Goal: Task Accomplishment & Management: Use online tool/utility

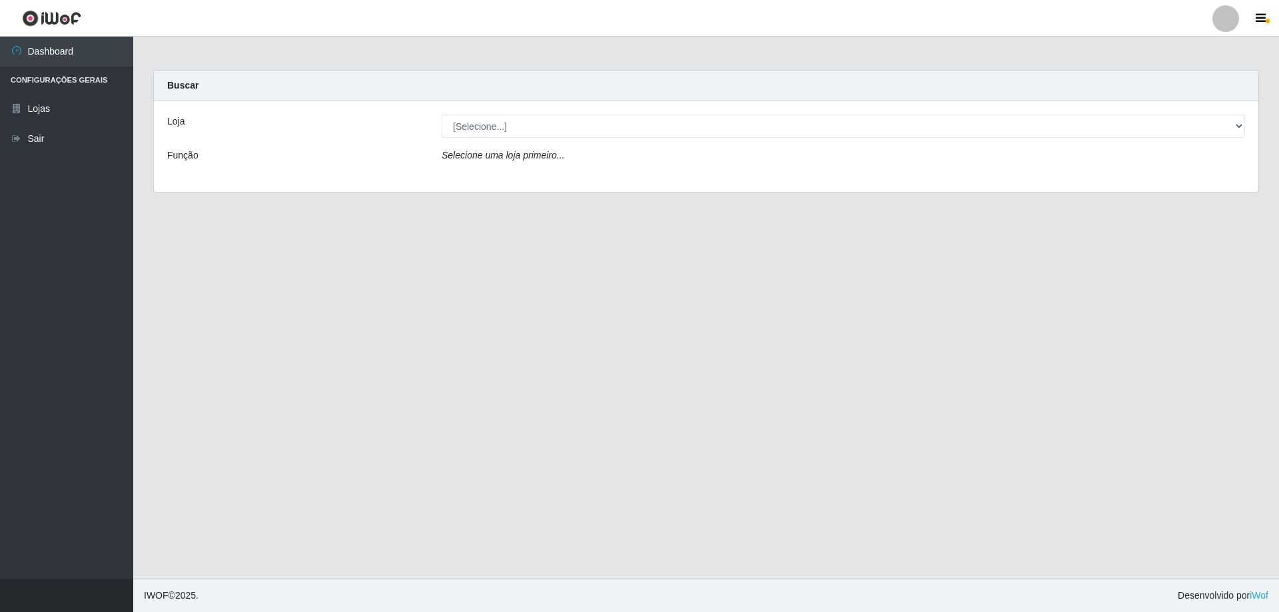
click at [759, 359] on main "Carregando... Buscar Loja [Selecione...] Atacado Vem - Loja 47 Jardim Limoeiro …" at bounding box center [706, 308] width 1146 height 542
click at [878, 382] on main "Carregando... Buscar Loja [Selecione...] Atacado Vem - Loja 47 Jardim Limoeiro …" at bounding box center [706, 308] width 1146 height 542
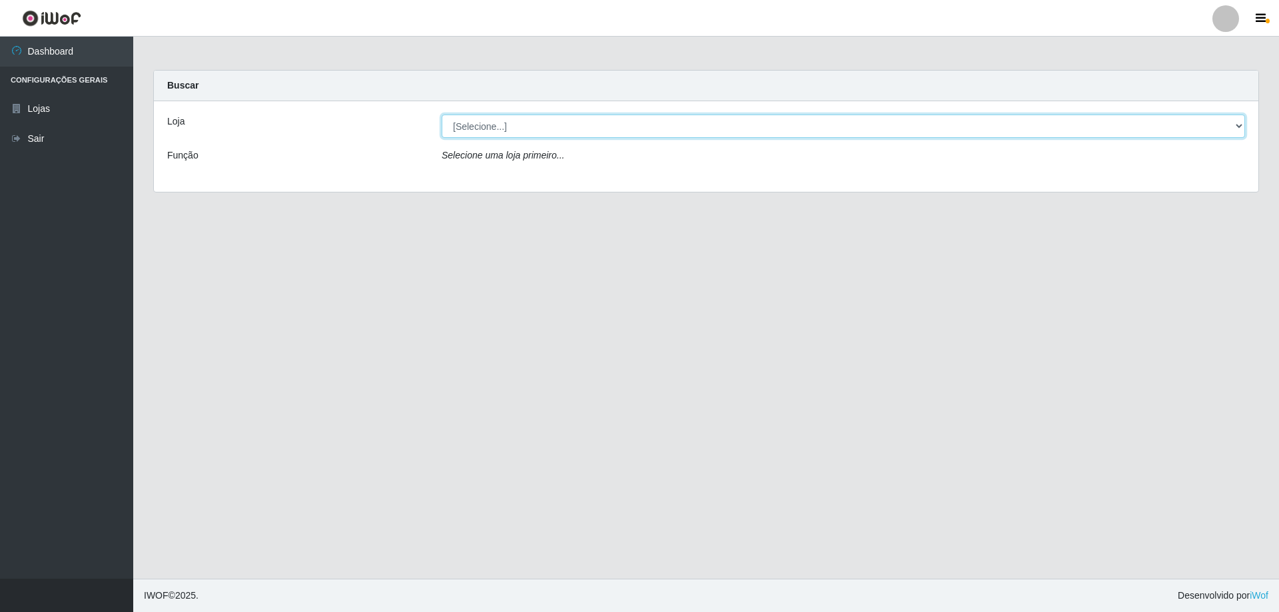
click at [488, 128] on select "[Selecione...] Atacado Vem - [STREET_ADDRESS]" at bounding box center [843, 126] width 803 height 23
select select "461"
click at [442, 115] on select "[Selecione...] Atacado Vem - [STREET_ADDRESS]" at bounding box center [843, 126] width 803 height 23
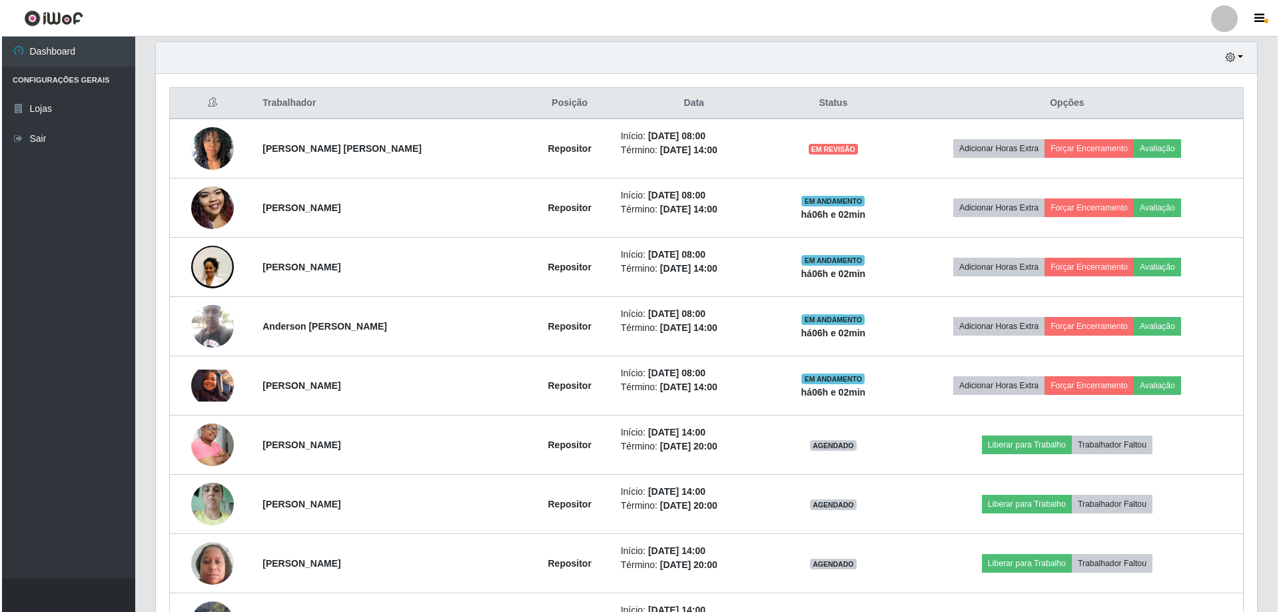
scroll to position [466, 0]
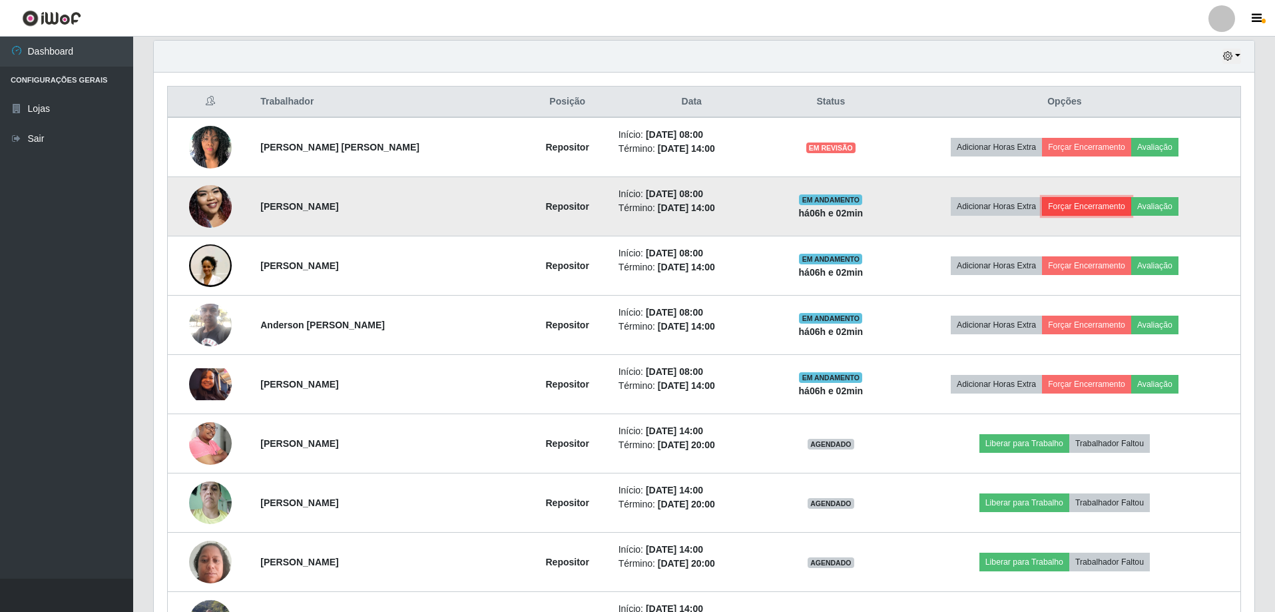
click at [1106, 208] on button "Forçar Encerramento" at bounding box center [1086, 206] width 89 height 19
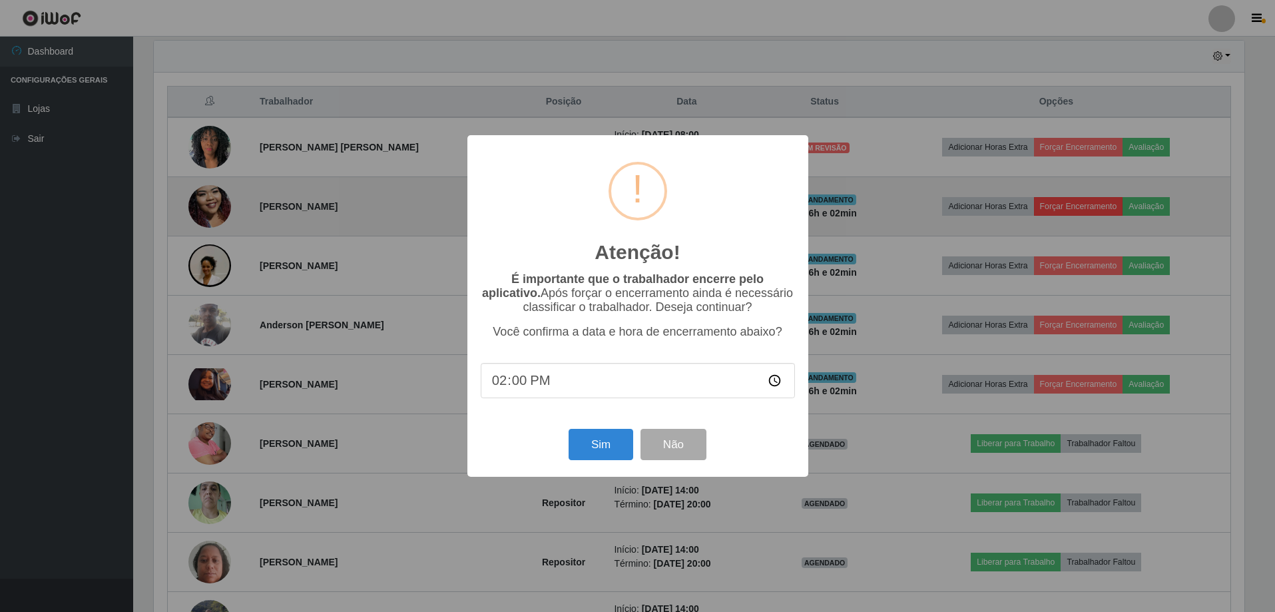
scroll to position [276, 1094]
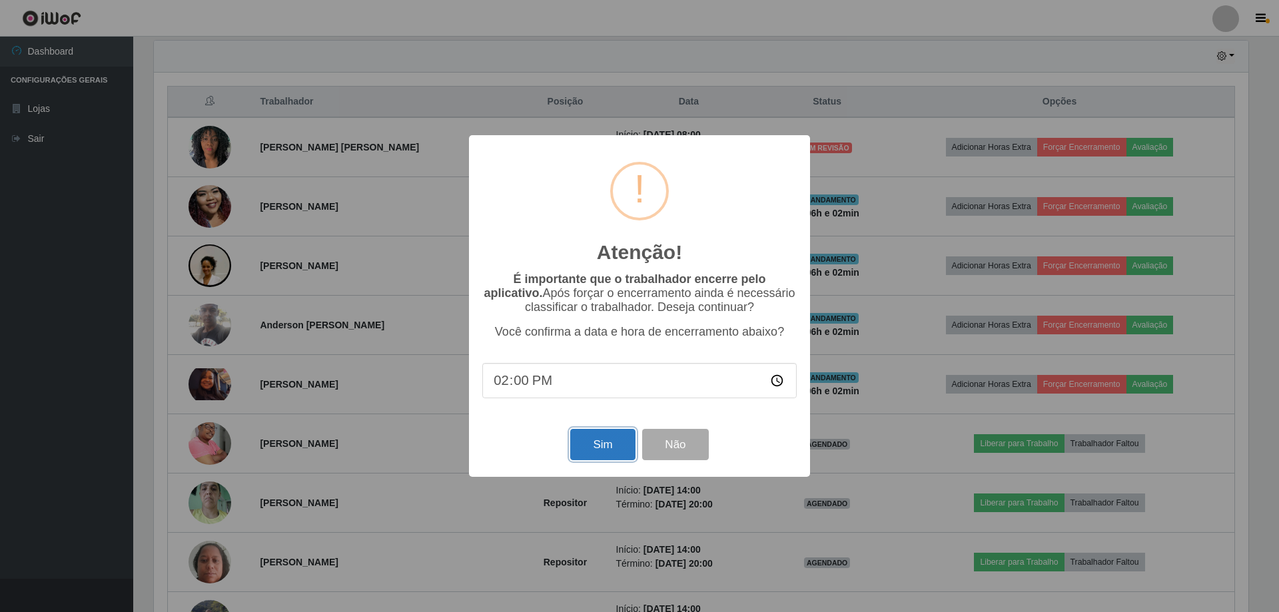
click at [590, 452] on button "Sim" at bounding box center [602, 444] width 65 height 31
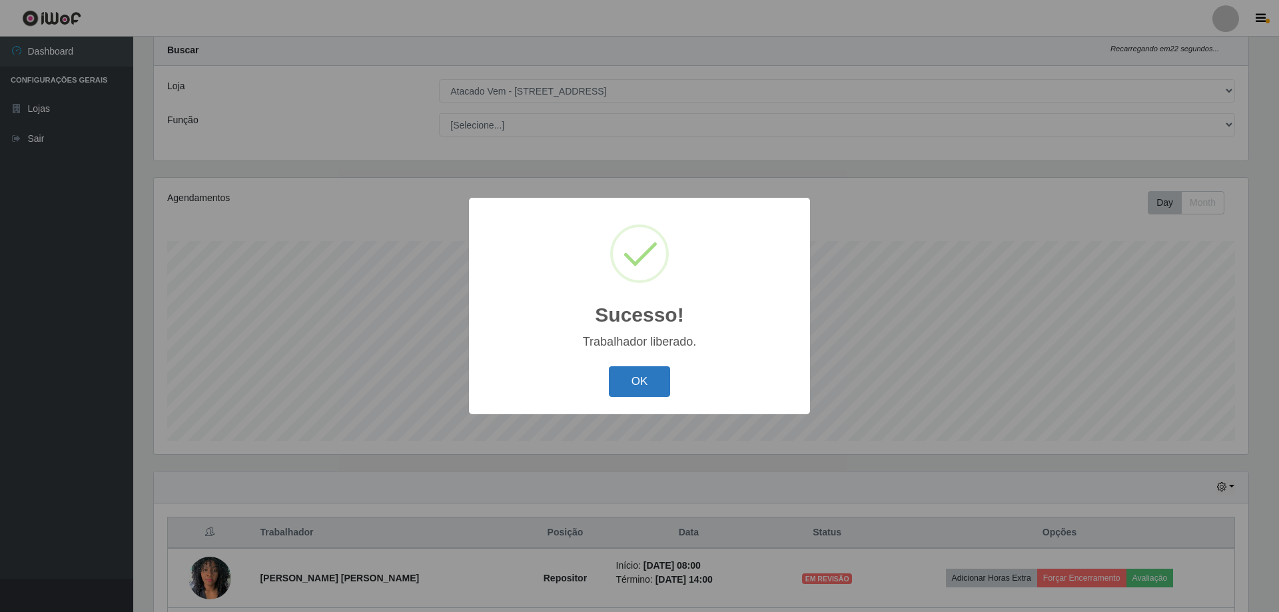
click at [613, 374] on button "OK" at bounding box center [640, 381] width 62 height 31
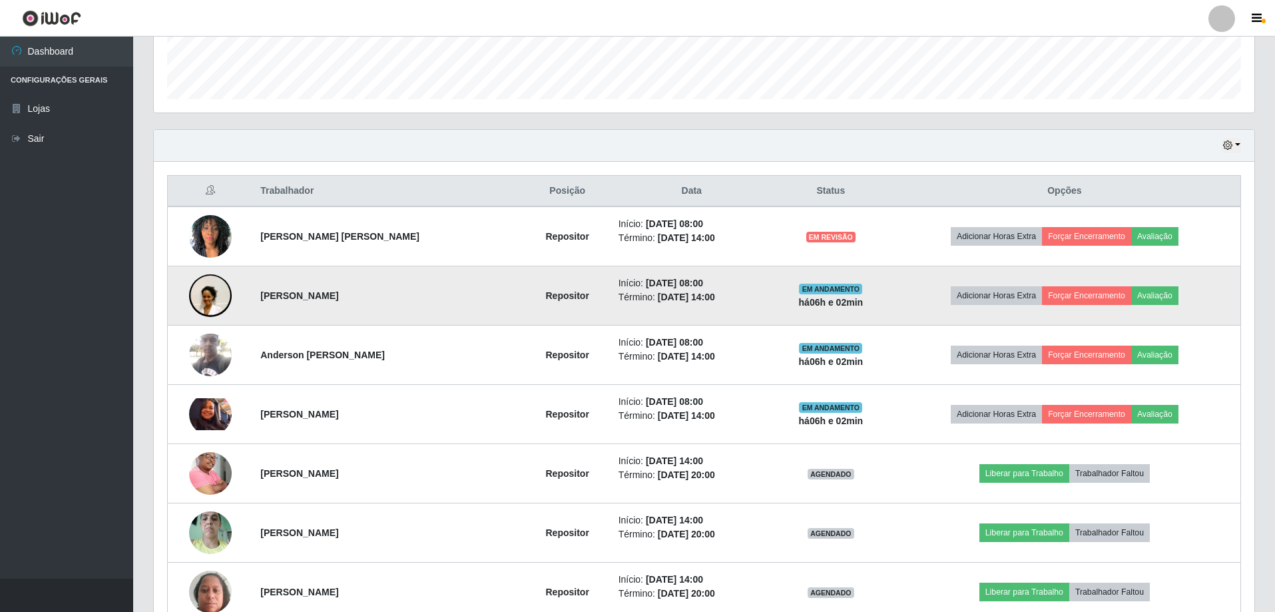
scroll to position [435, 0]
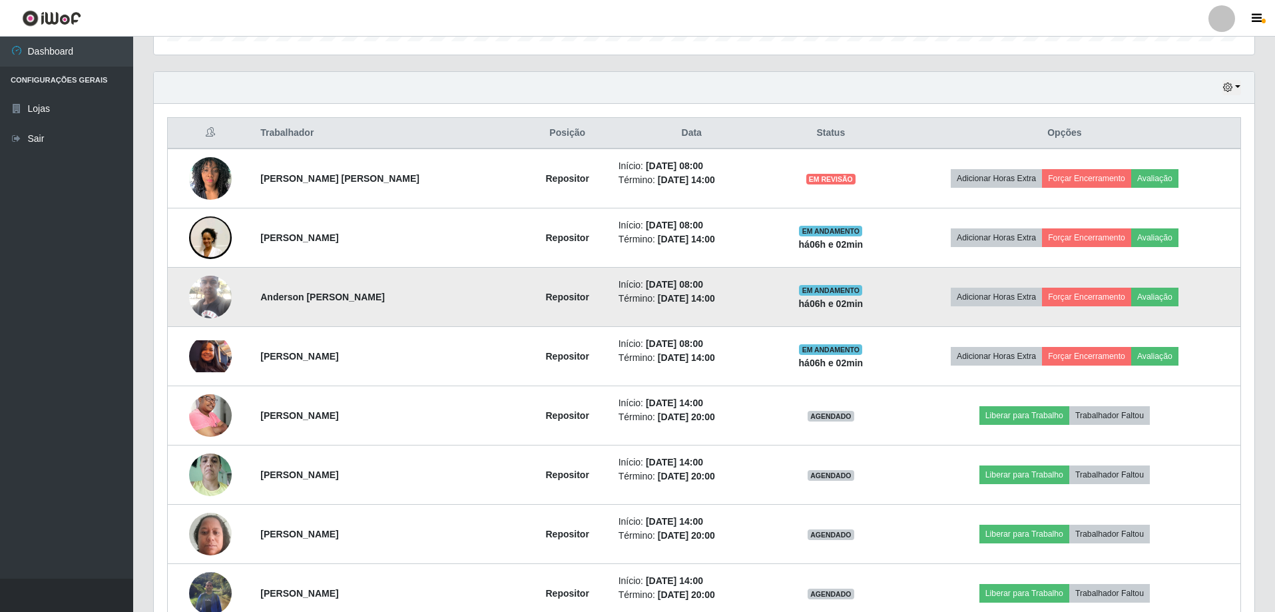
click at [1110, 283] on td "Adicionar Horas Extra Forçar Encerramento Avaliação" at bounding box center [1065, 297] width 352 height 59
click at [1112, 292] on button "Forçar Encerramento" at bounding box center [1086, 297] width 89 height 19
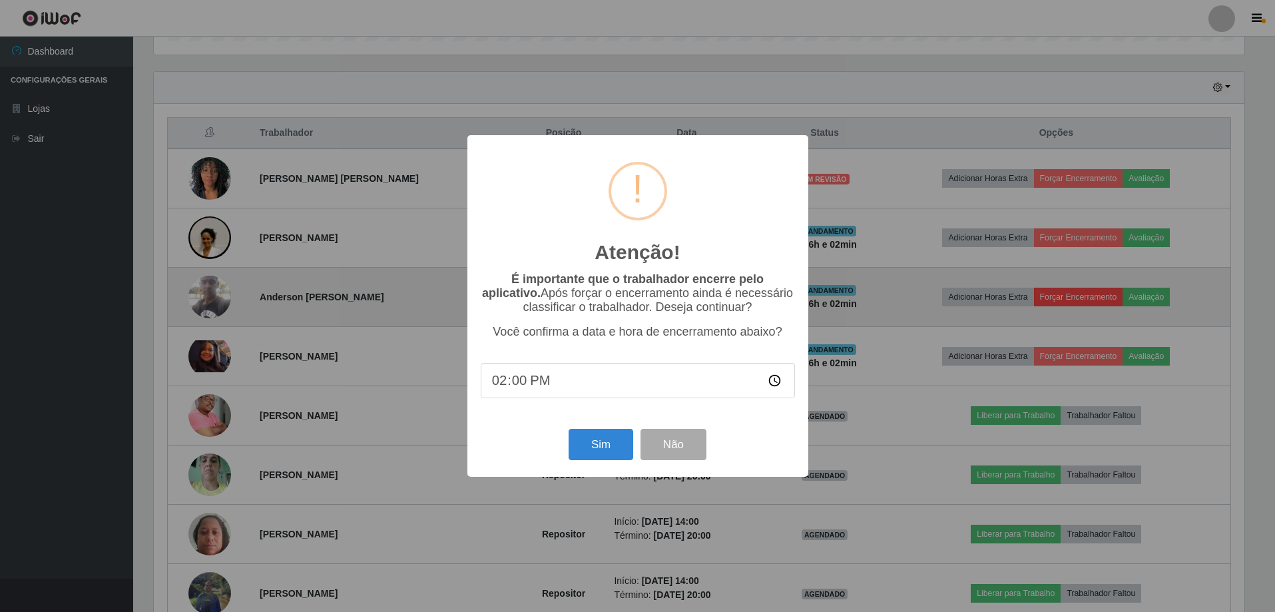
scroll to position [276, 1094]
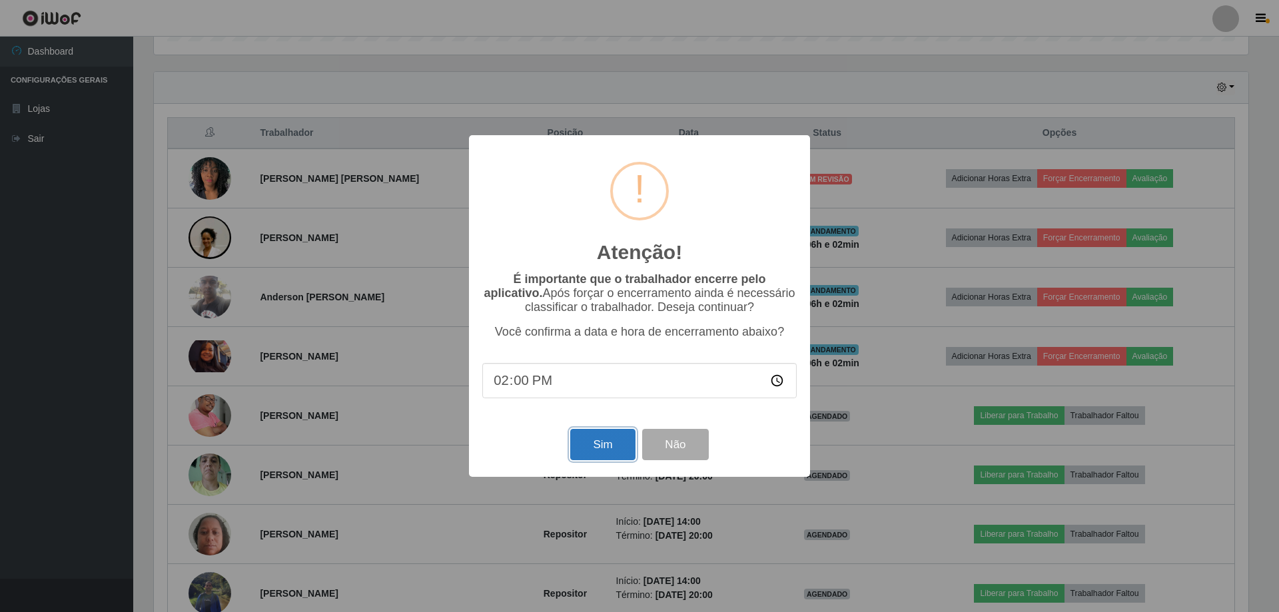
click at [594, 454] on button "Sim" at bounding box center [602, 444] width 65 height 31
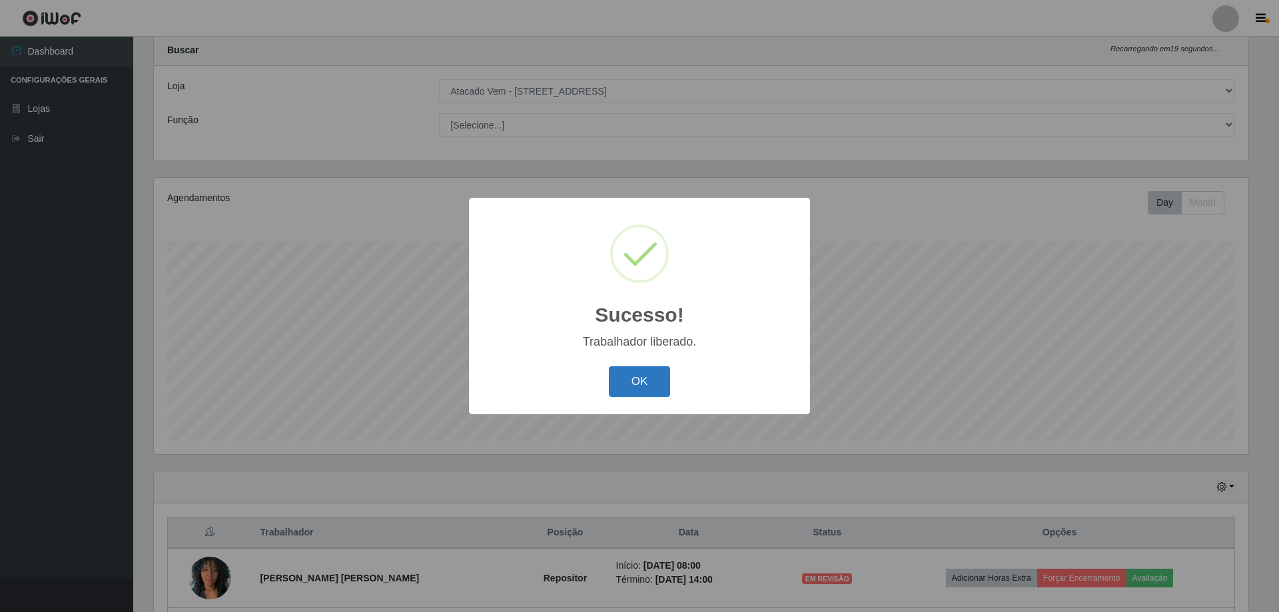
click at [669, 387] on button "OK" at bounding box center [640, 381] width 62 height 31
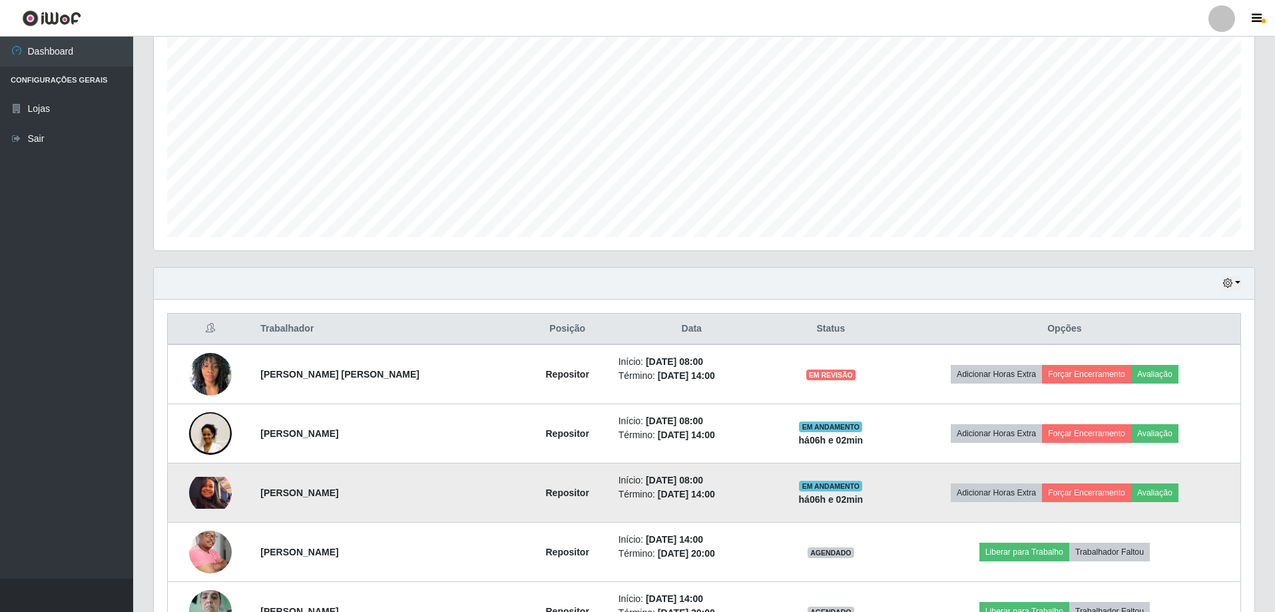
scroll to position [368, 0]
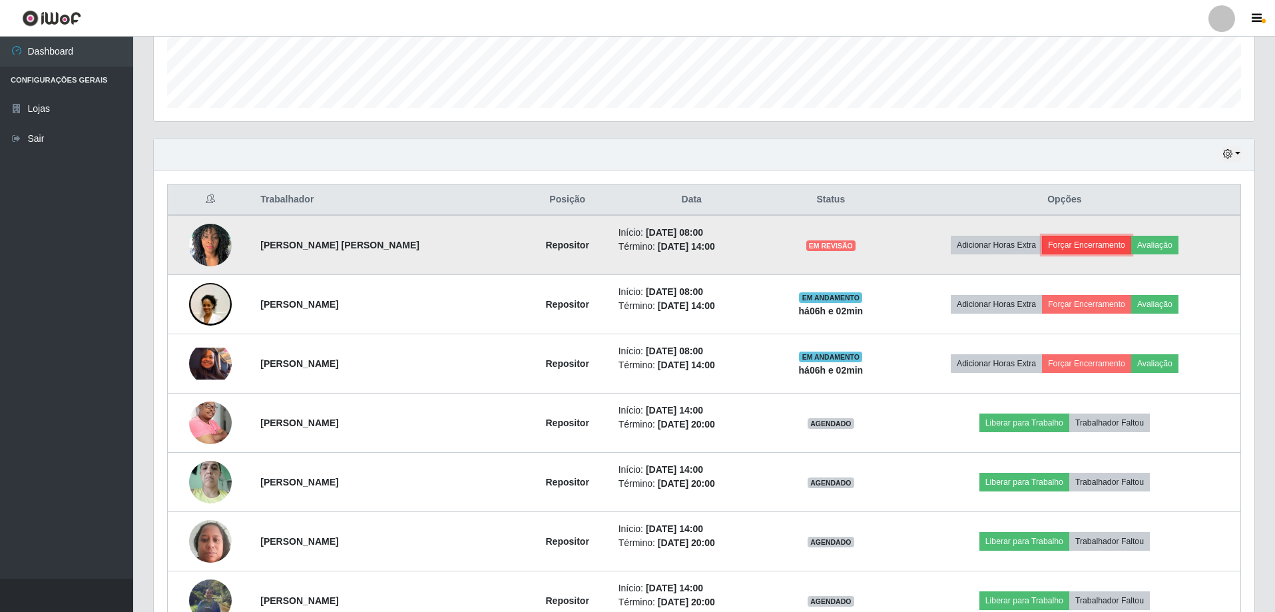
click at [1093, 248] on button "Forçar Encerramento" at bounding box center [1086, 245] width 89 height 19
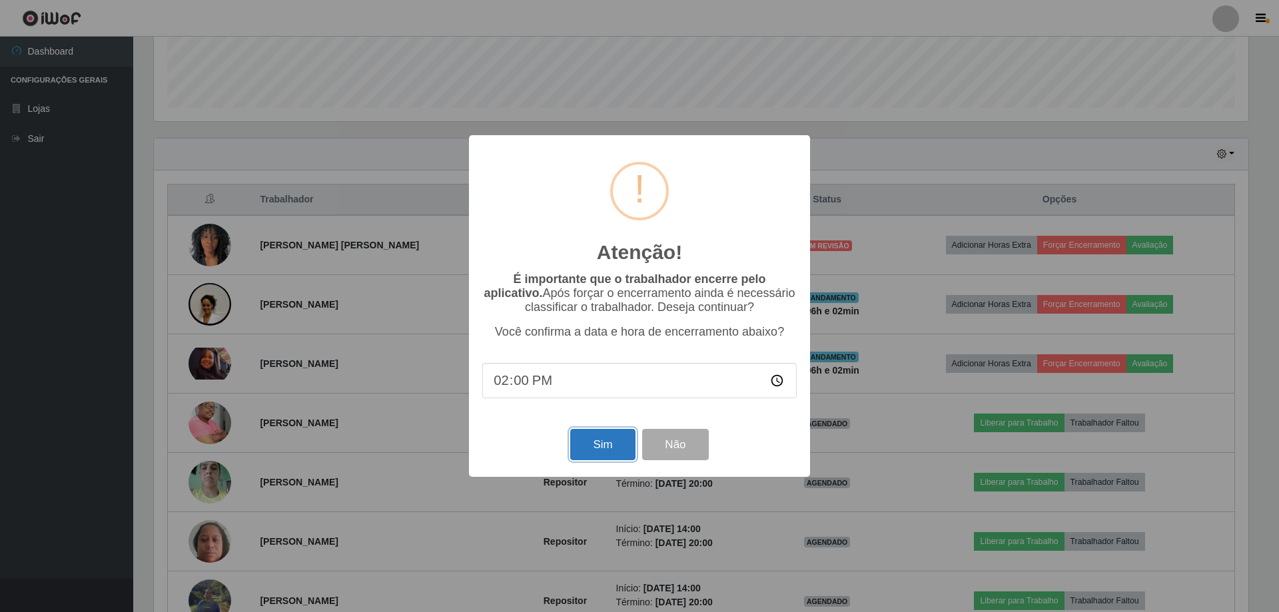
click at [607, 449] on button "Sim" at bounding box center [602, 444] width 65 height 31
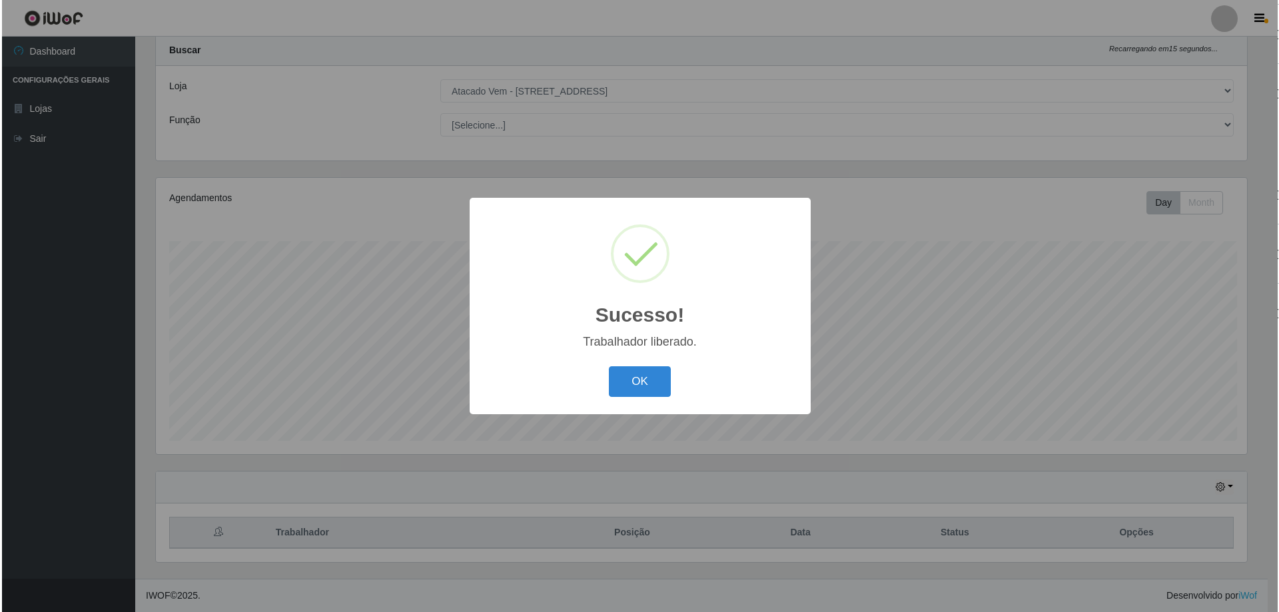
scroll to position [0, 0]
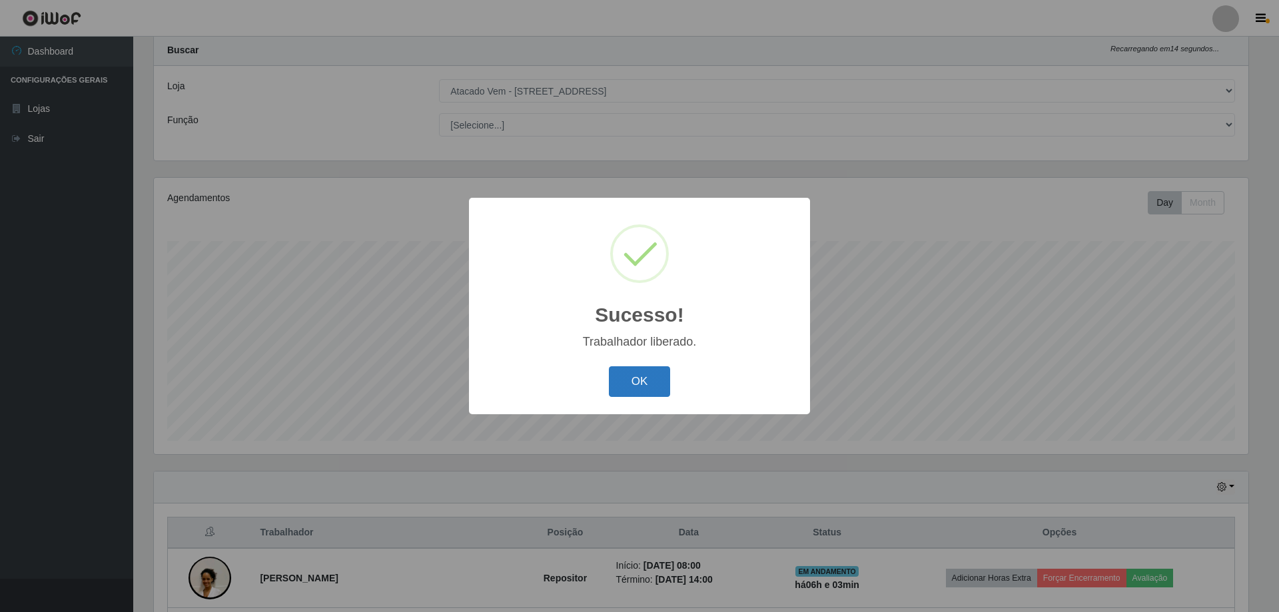
click at [637, 376] on button "OK" at bounding box center [640, 381] width 62 height 31
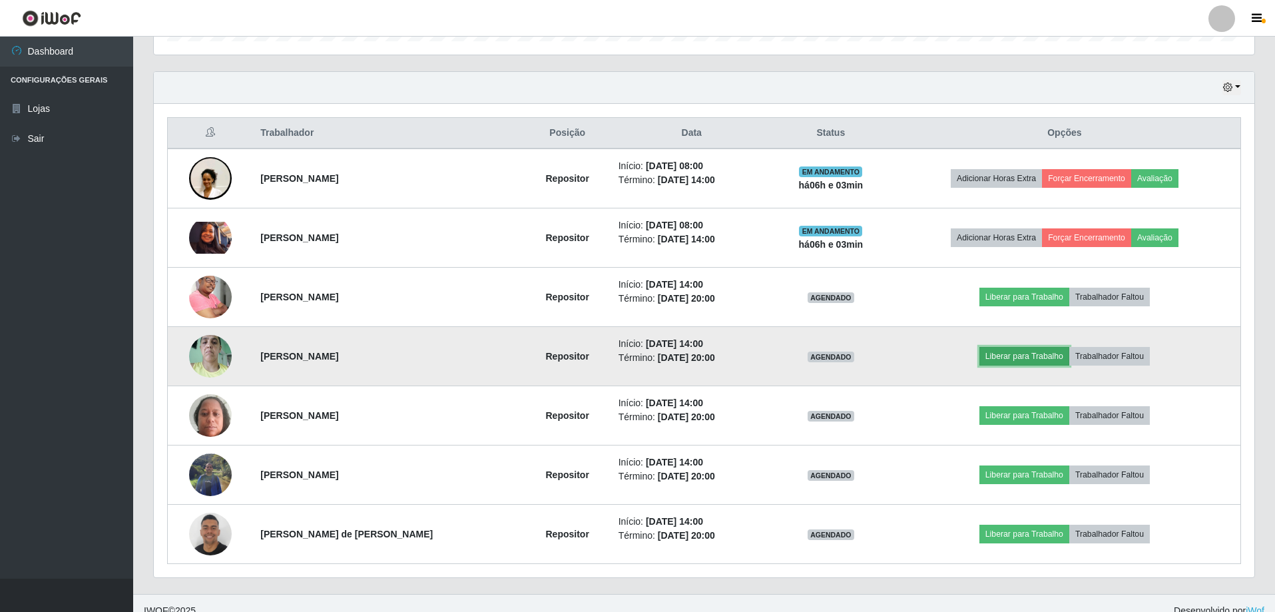
click at [1034, 361] on button "Liberar para Trabalho" at bounding box center [1025, 356] width 90 height 19
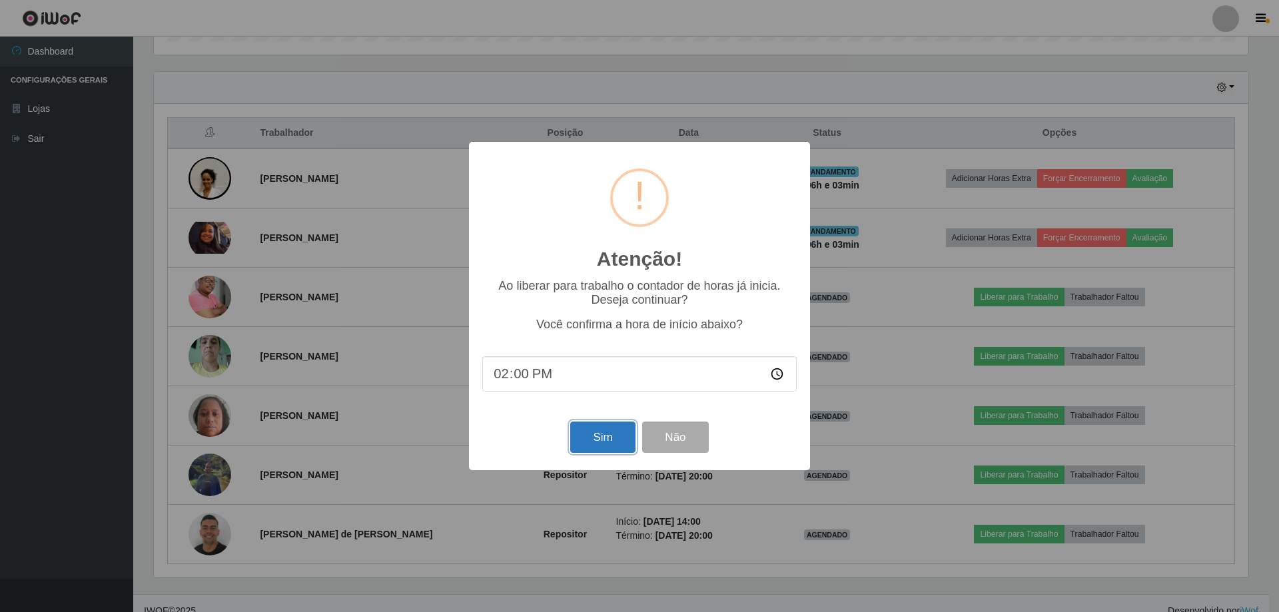
click at [592, 436] on button "Sim" at bounding box center [602, 437] width 65 height 31
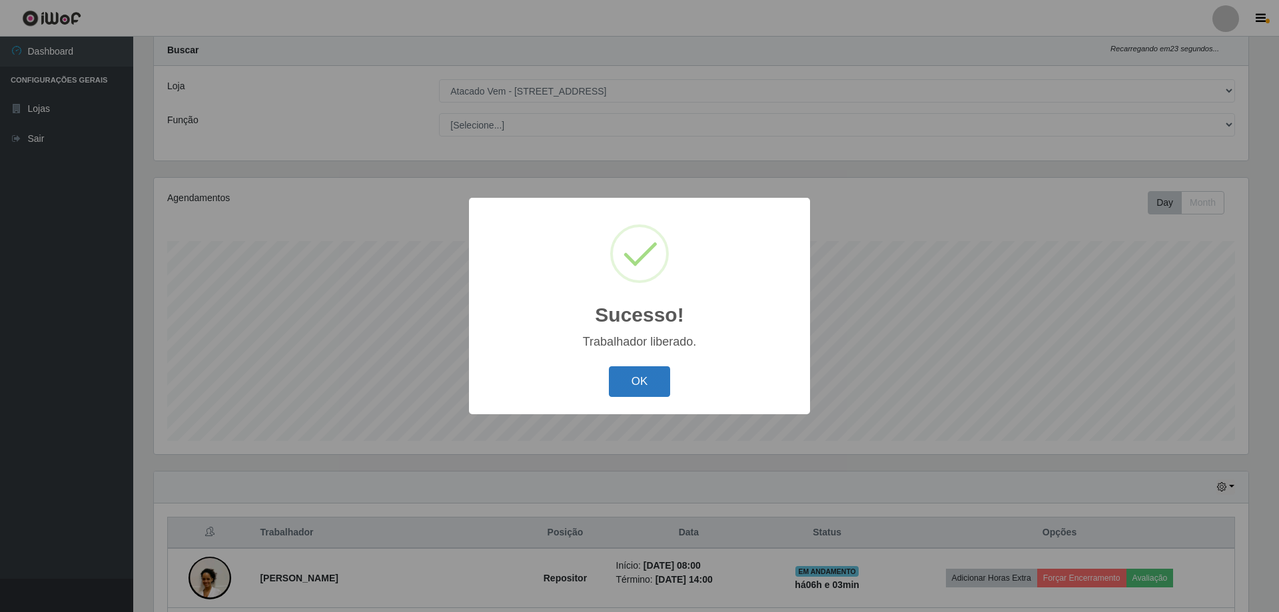
click at [636, 391] on button "OK" at bounding box center [640, 381] width 62 height 31
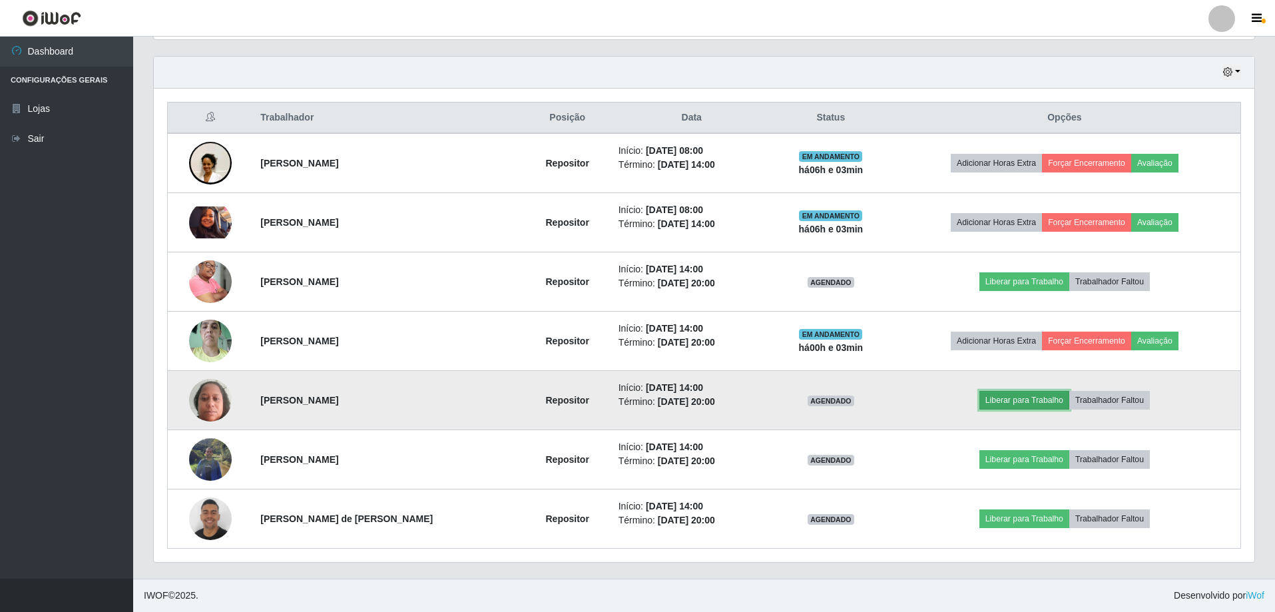
click at [1004, 394] on button "Liberar para Trabalho" at bounding box center [1025, 400] width 90 height 19
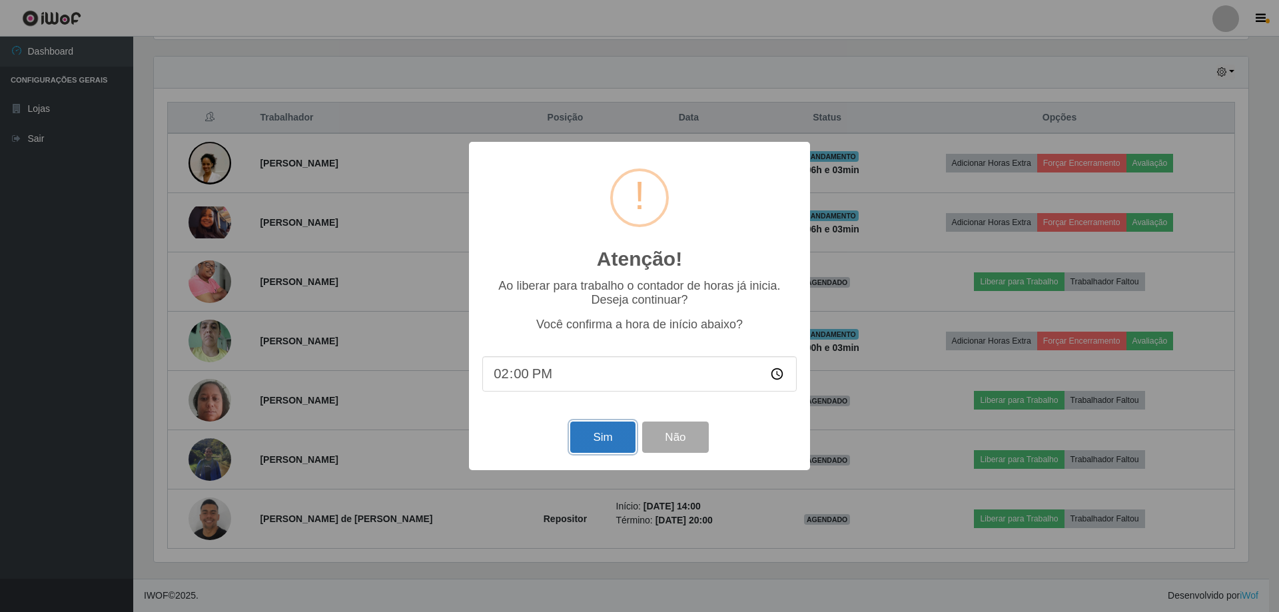
click at [611, 430] on button "Sim" at bounding box center [602, 437] width 65 height 31
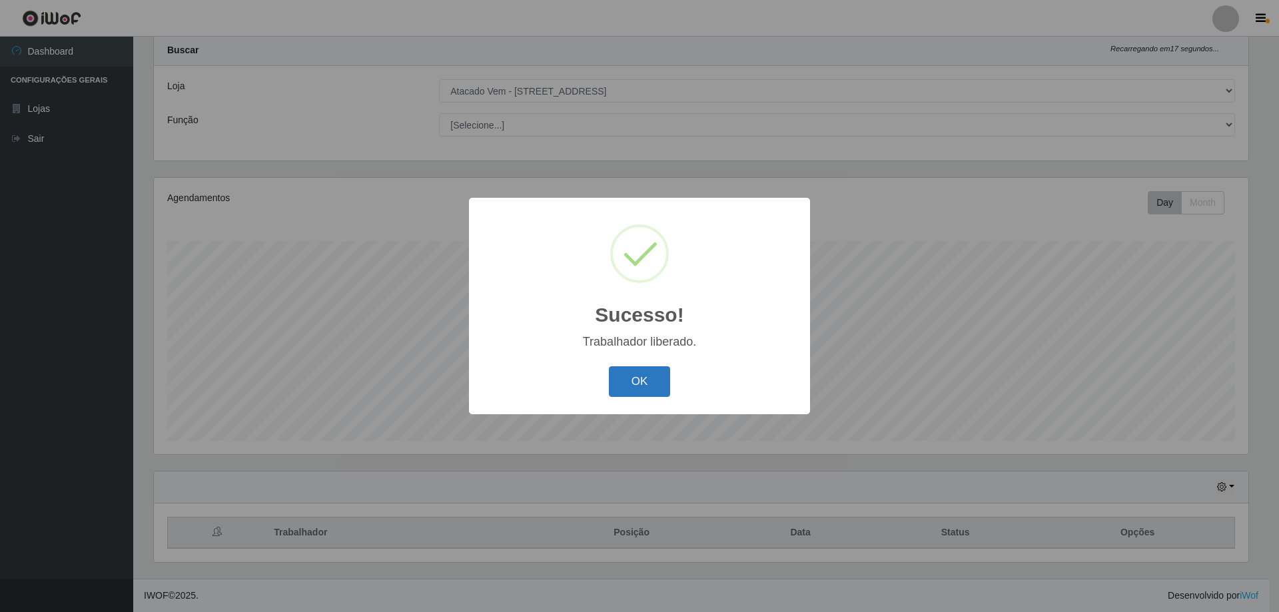
click at [651, 382] on button "OK" at bounding box center [640, 381] width 62 height 31
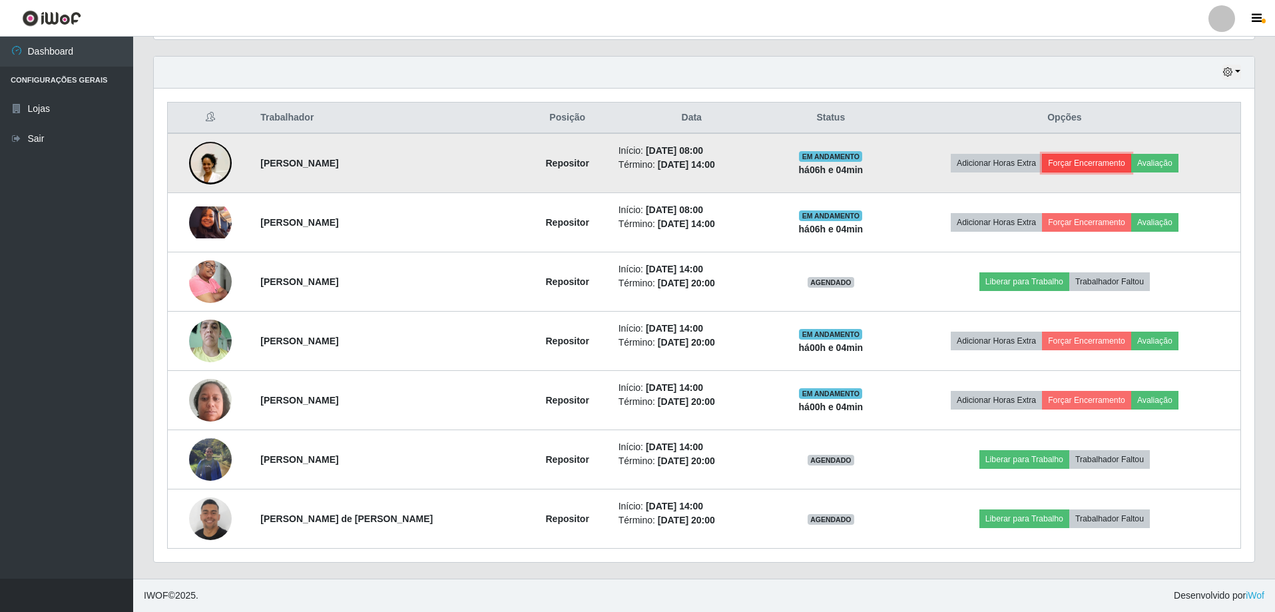
click at [1065, 160] on button "Forçar Encerramento" at bounding box center [1086, 163] width 89 height 19
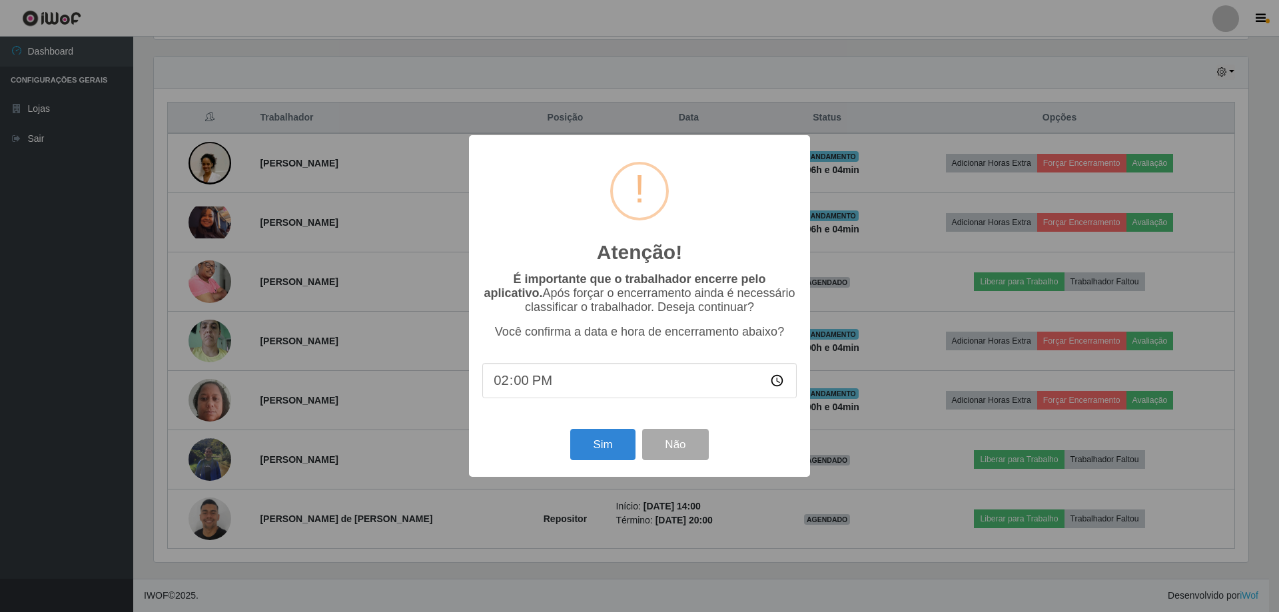
click at [517, 387] on input "14:00" at bounding box center [639, 380] width 314 height 35
type input "14:05"
click at [605, 444] on button "Sim" at bounding box center [602, 444] width 65 height 31
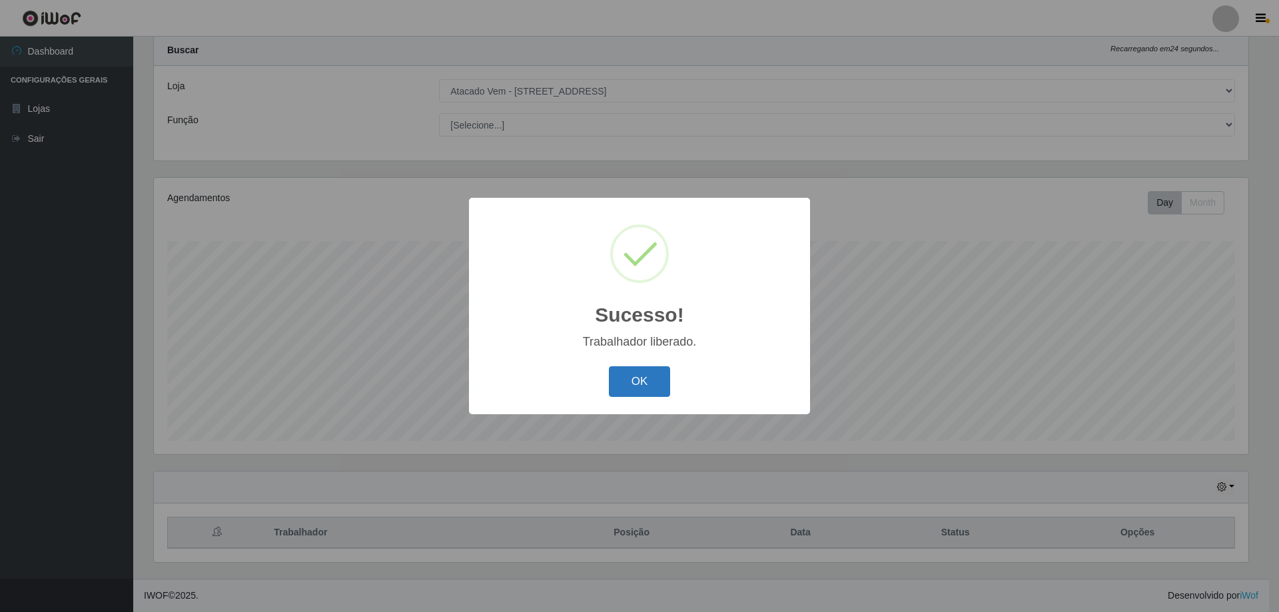
click at [653, 383] on button "OK" at bounding box center [640, 381] width 62 height 31
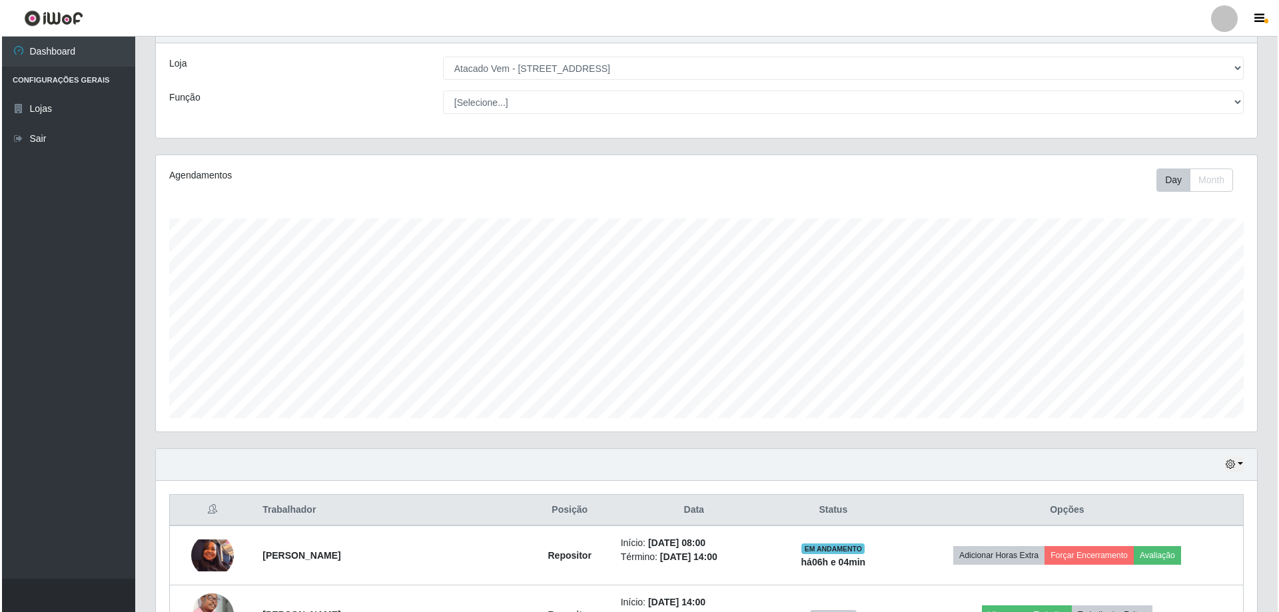
scroll to position [391, 0]
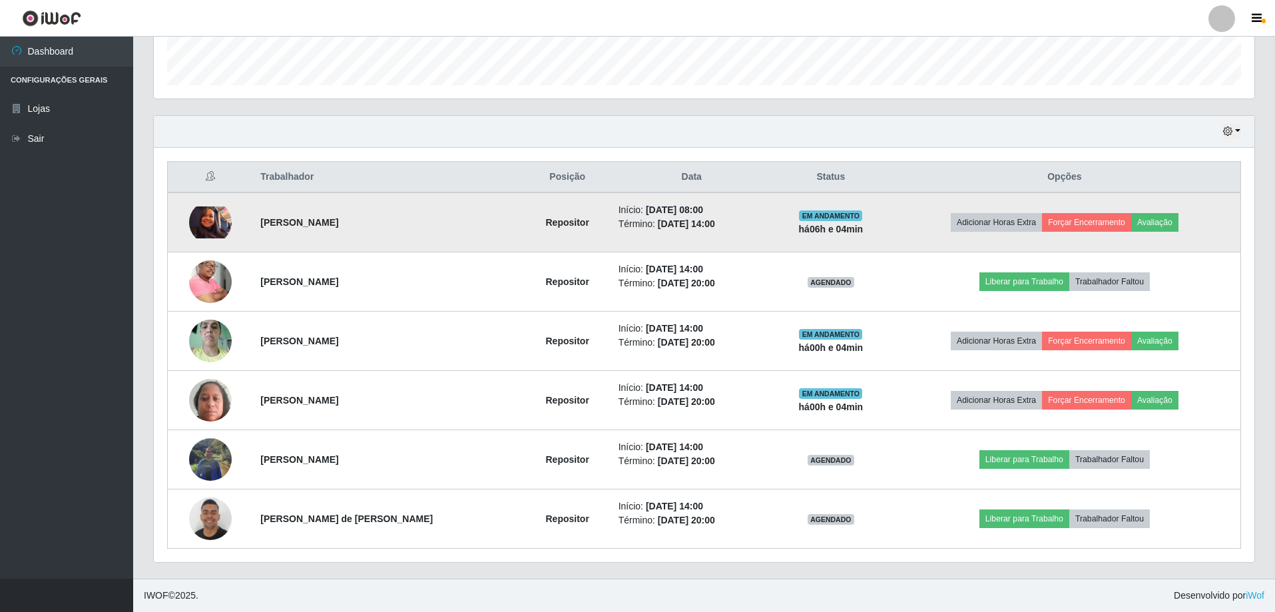
click at [227, 234] on img at bounding box center [210, 222] width 43 height 32
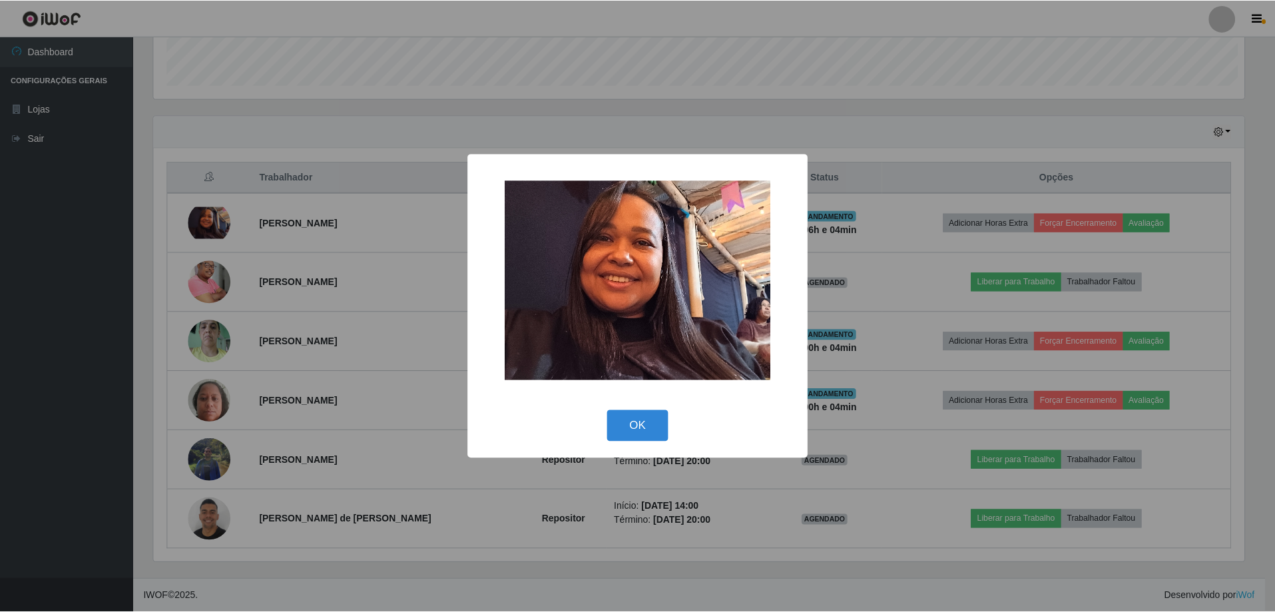
scroll to position [276, 1094]
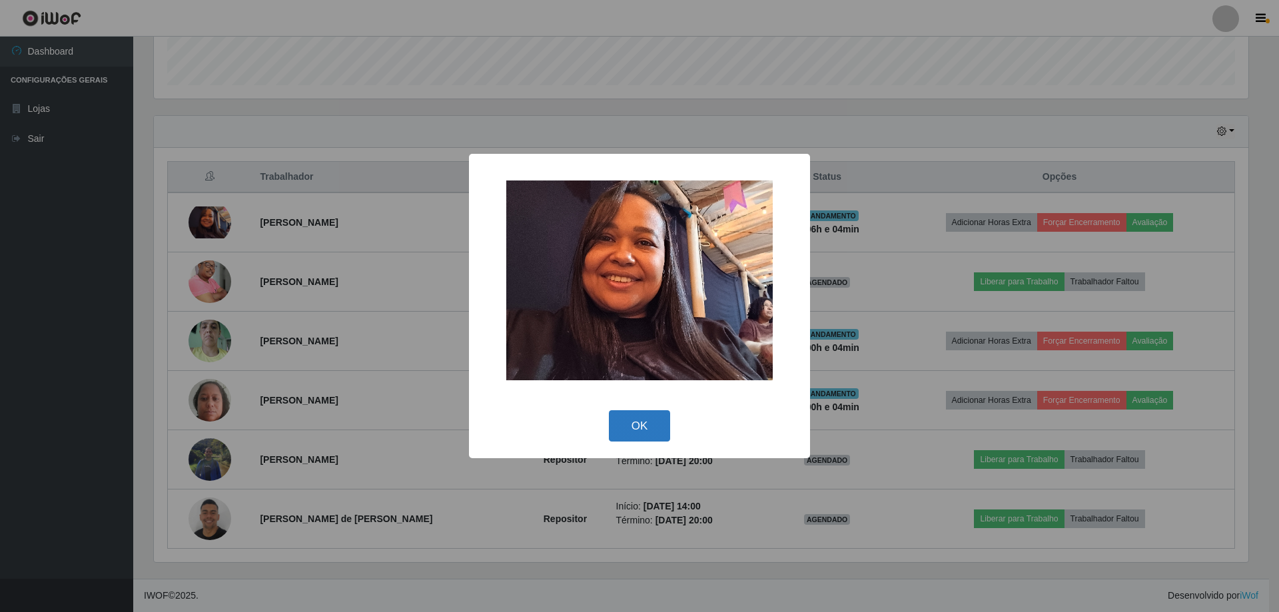
click at [623, 422] on button "OK" at bounding box center [640, 425] width 62 height 31
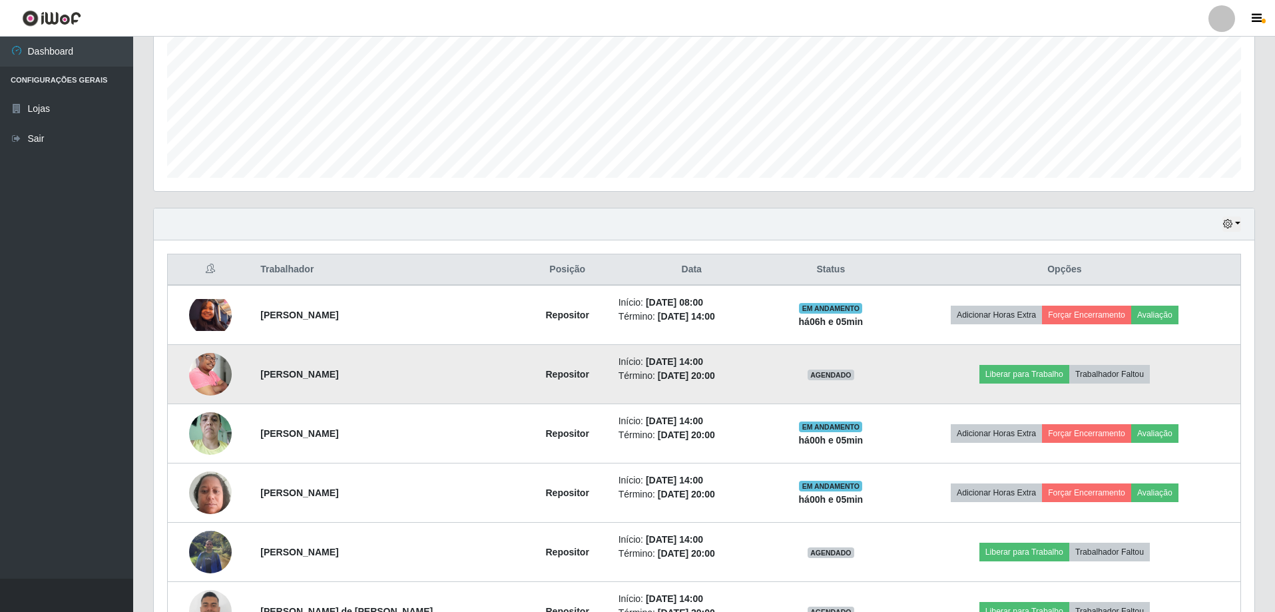
scroll to position [324, 0]
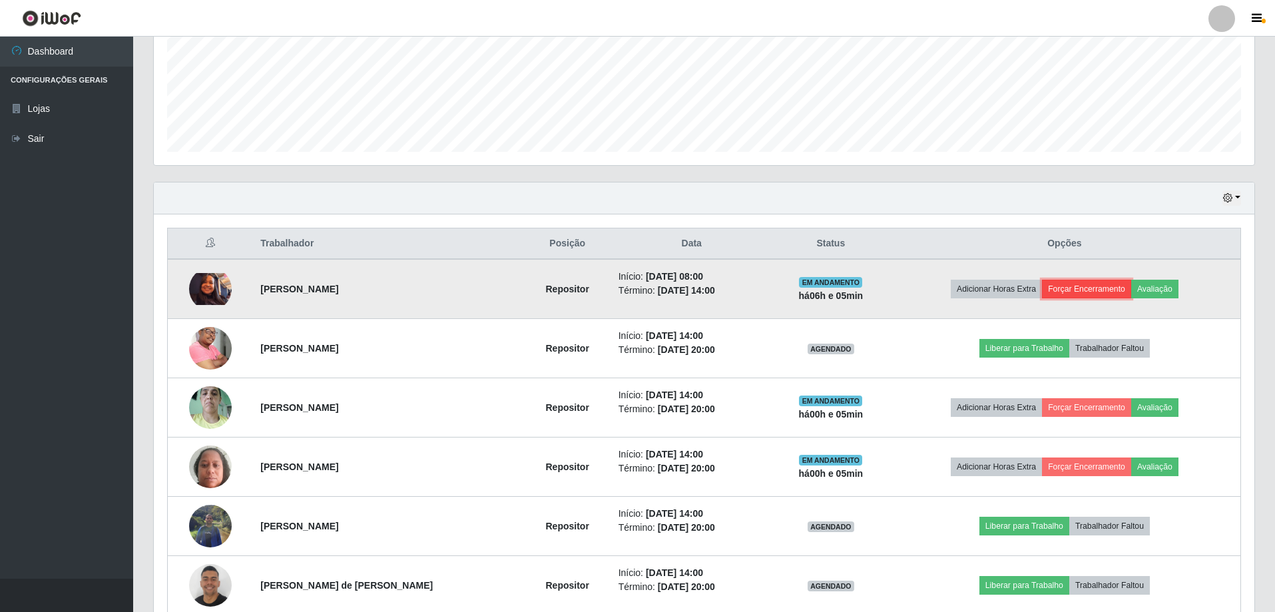
click at [1075, 287] on button "Forçar Encerramento" at bounding box center [1086, 289] width 89 height 19
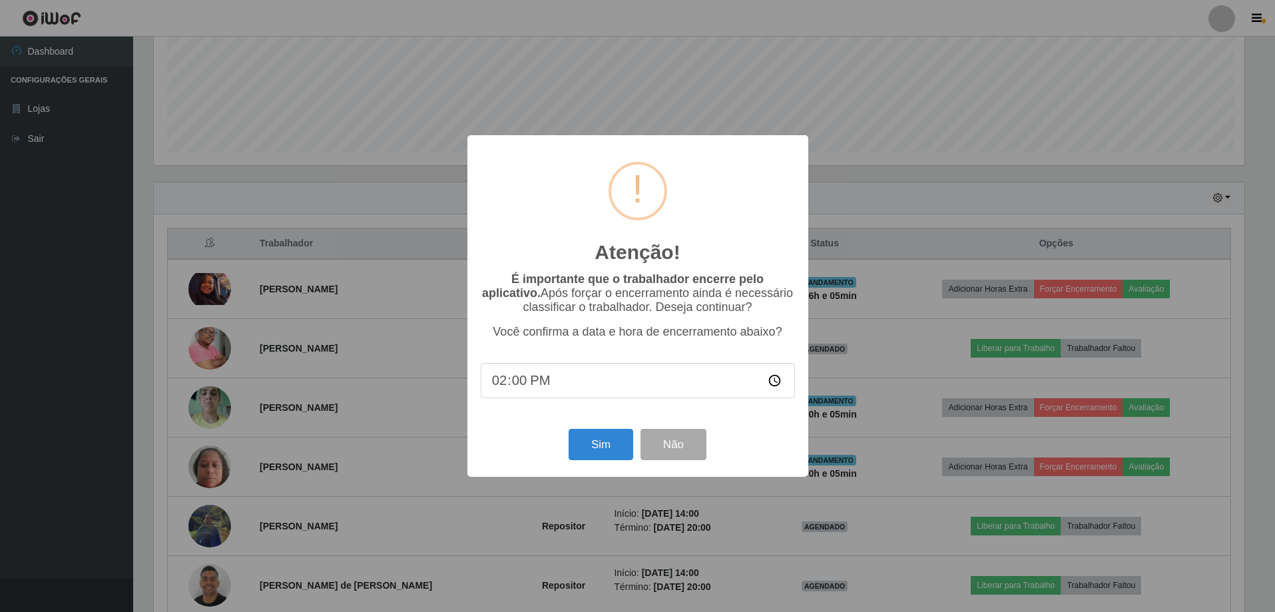
scroll to position [276, 1094]
click at [599, 458] on button "Sim" at bounding box center [602, 444] width 65 height 31
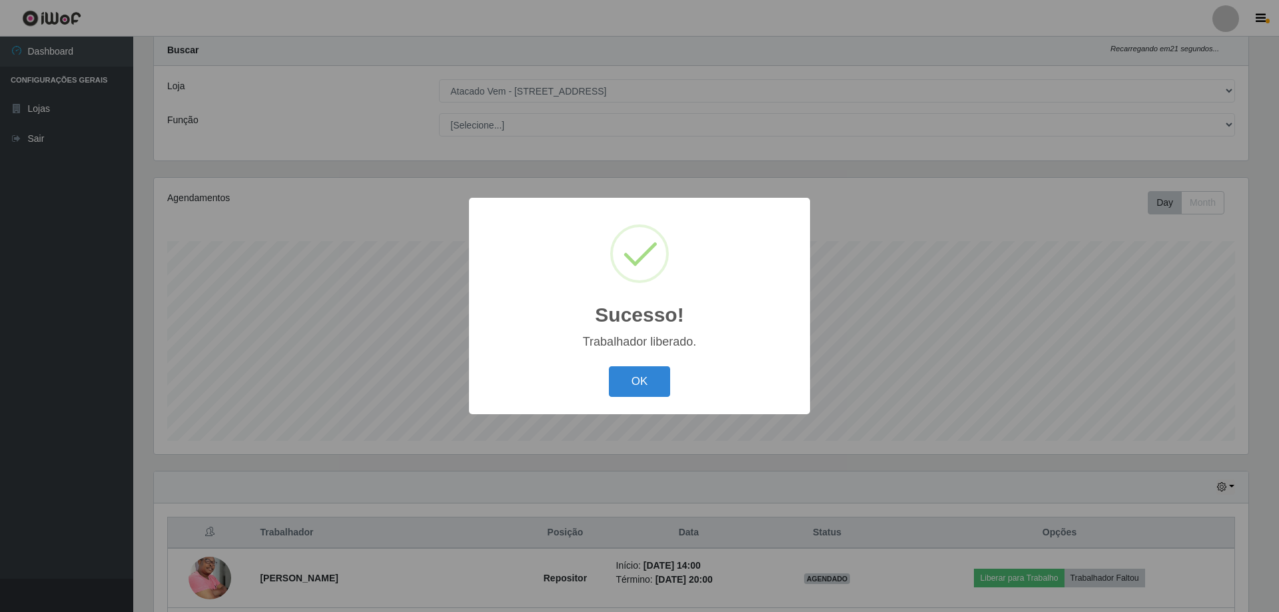
click at [645, 400] on div "OK Cancel" at bounding box center [639, 381] width 314 height 38
click at [631, 393] on button "OK" at bounding box center [640, 381] width 62 height 31
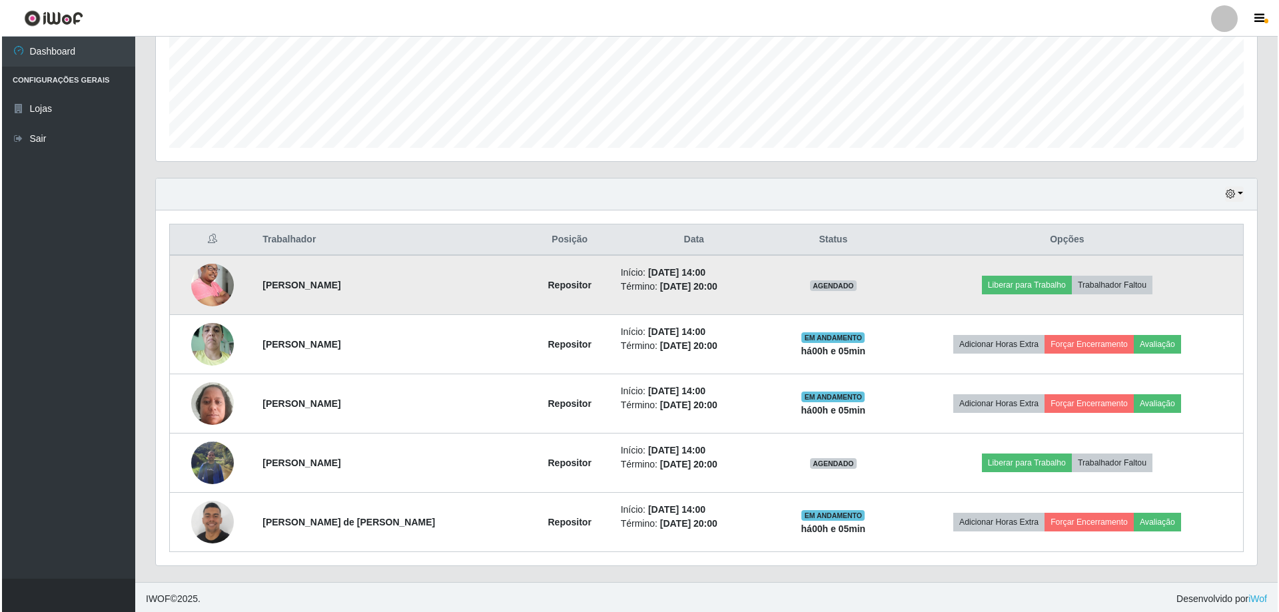
scroll to position [332, 0]
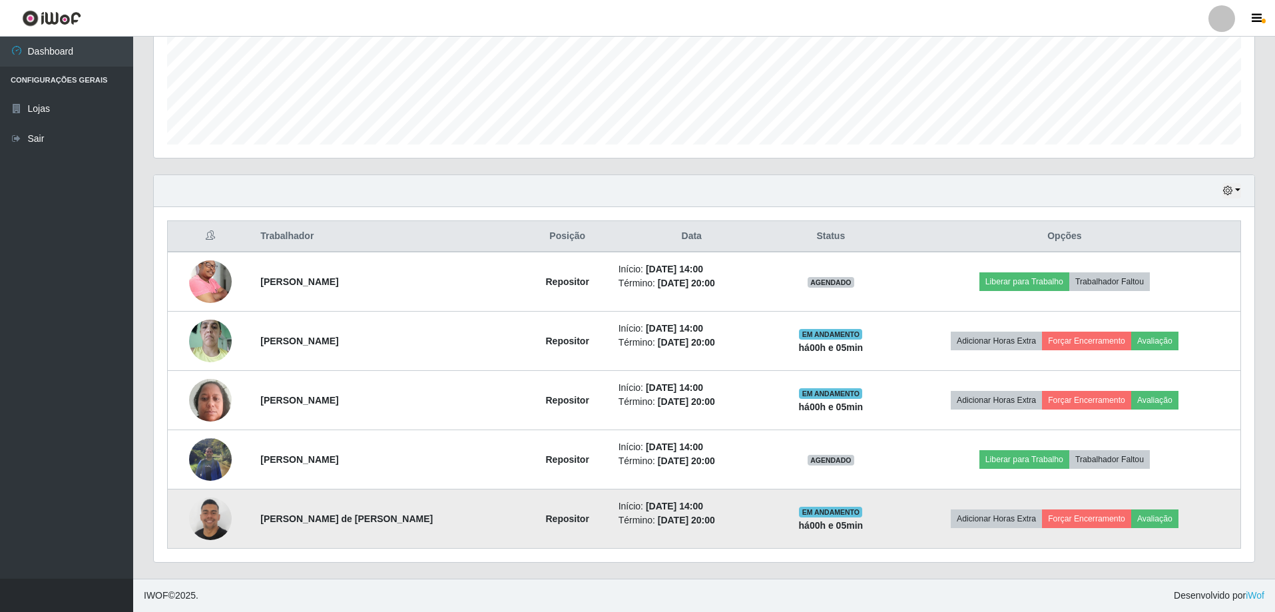
click at [208, 533] on img at bounding box center [210, 519] width 43 height 76
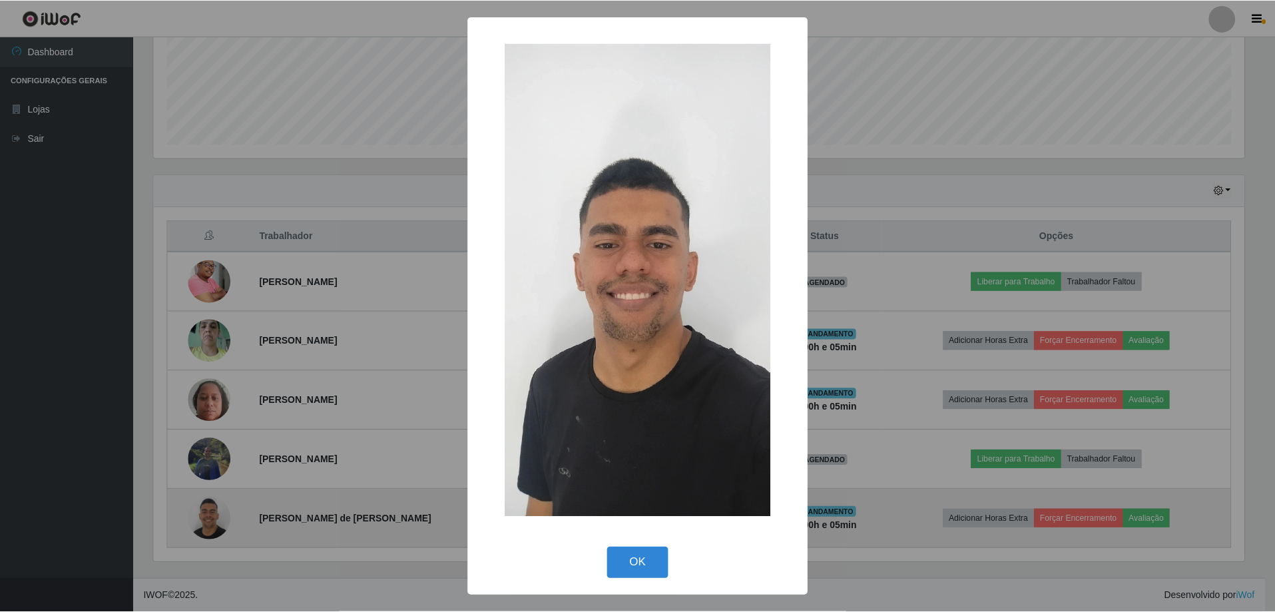
scroll to position [276, 1094]
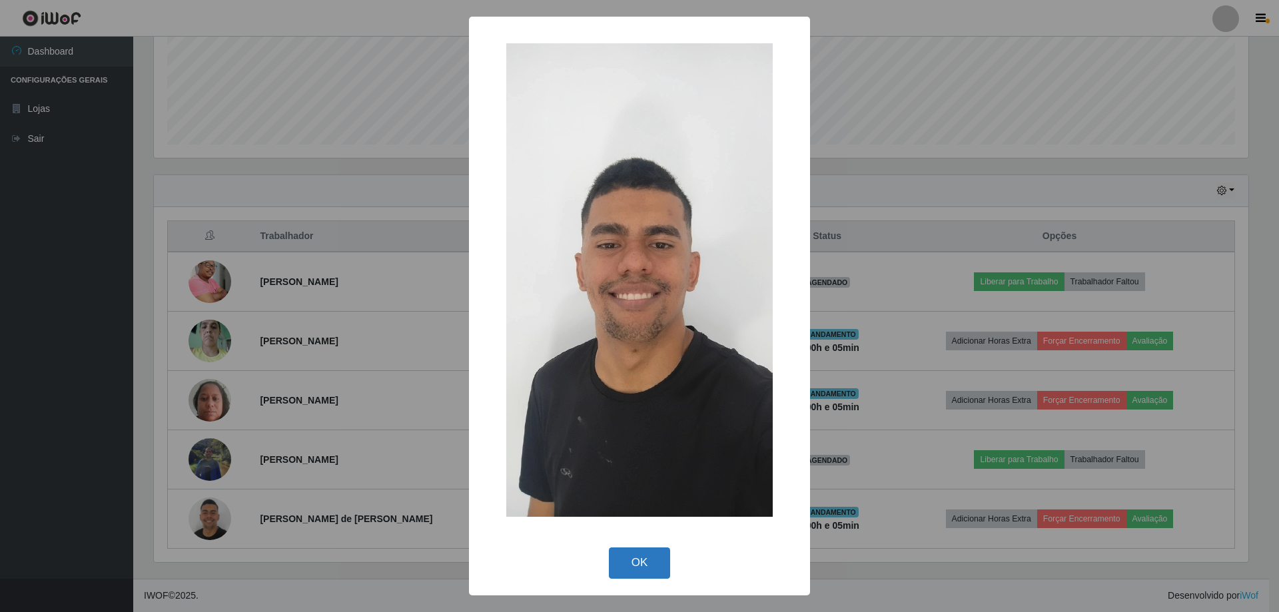
click at [629, 570] on button "OK" at bounding box center [640, 562] width 62 height 31
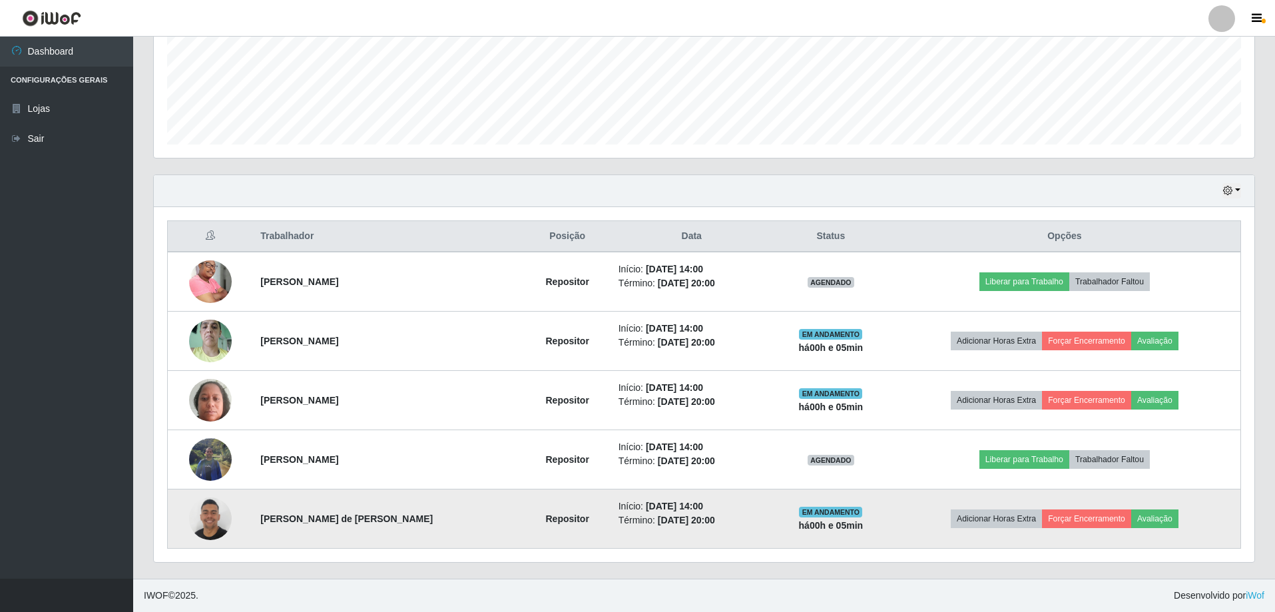
click at [228, 523] on img at bounding box center [210, 519] width 43 height 76
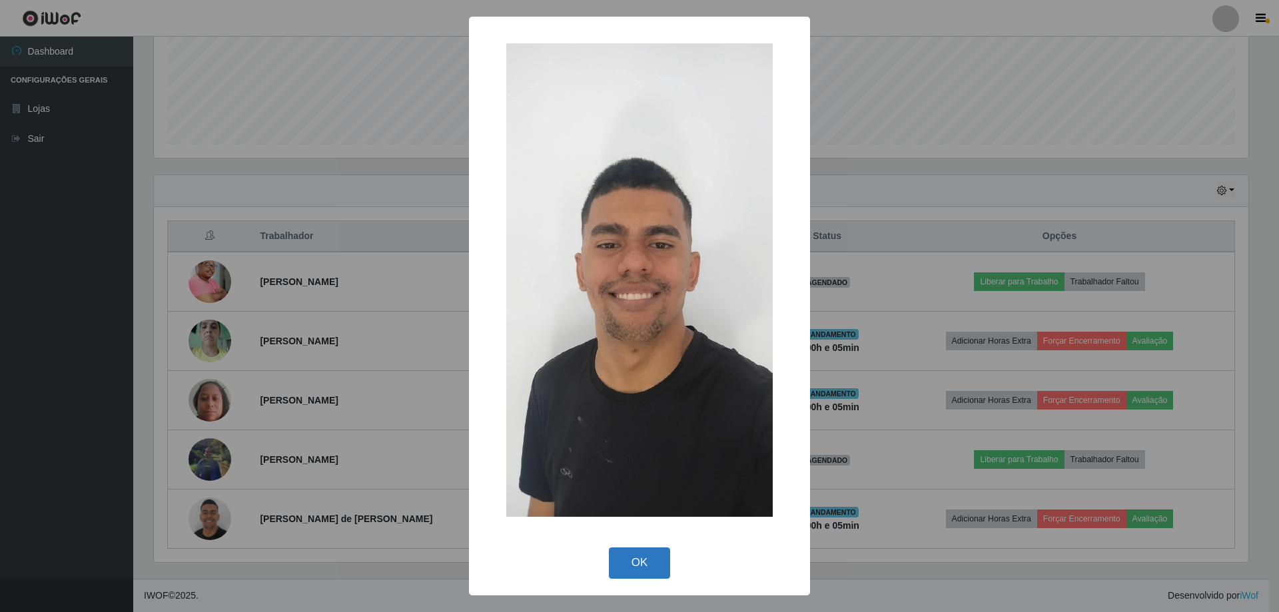
click at [642, 553] on button "OK" at bounding box center [640, 562] width 62 height 31
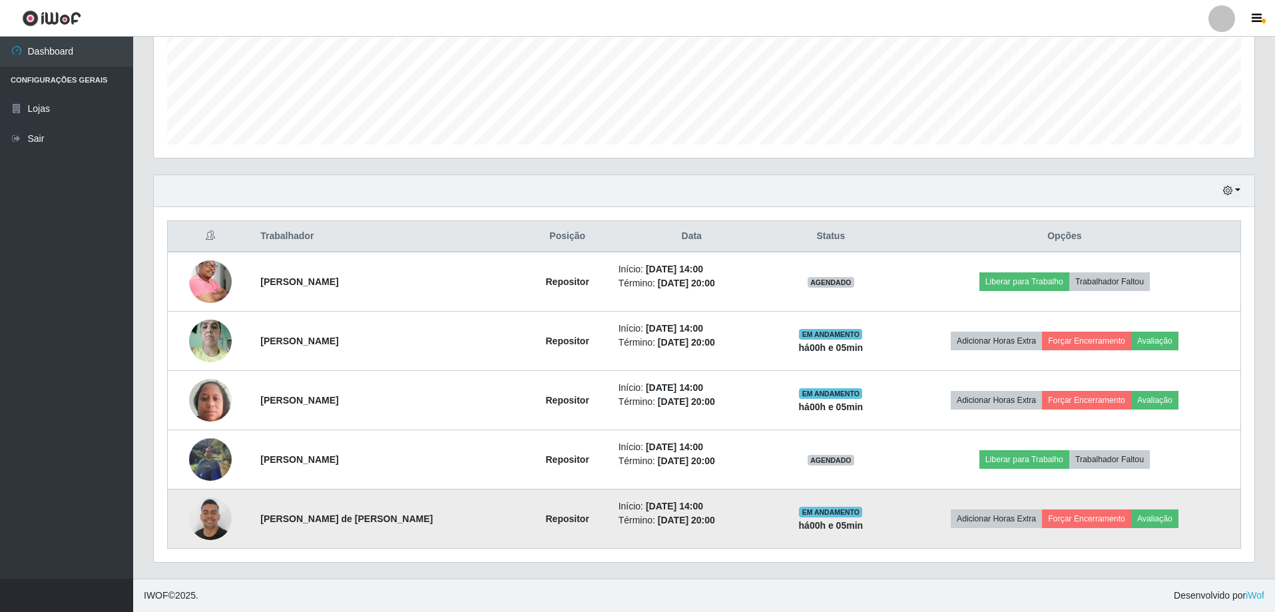
click at [193, 527] on img at bounding box center [210, 519] width 43 height 76
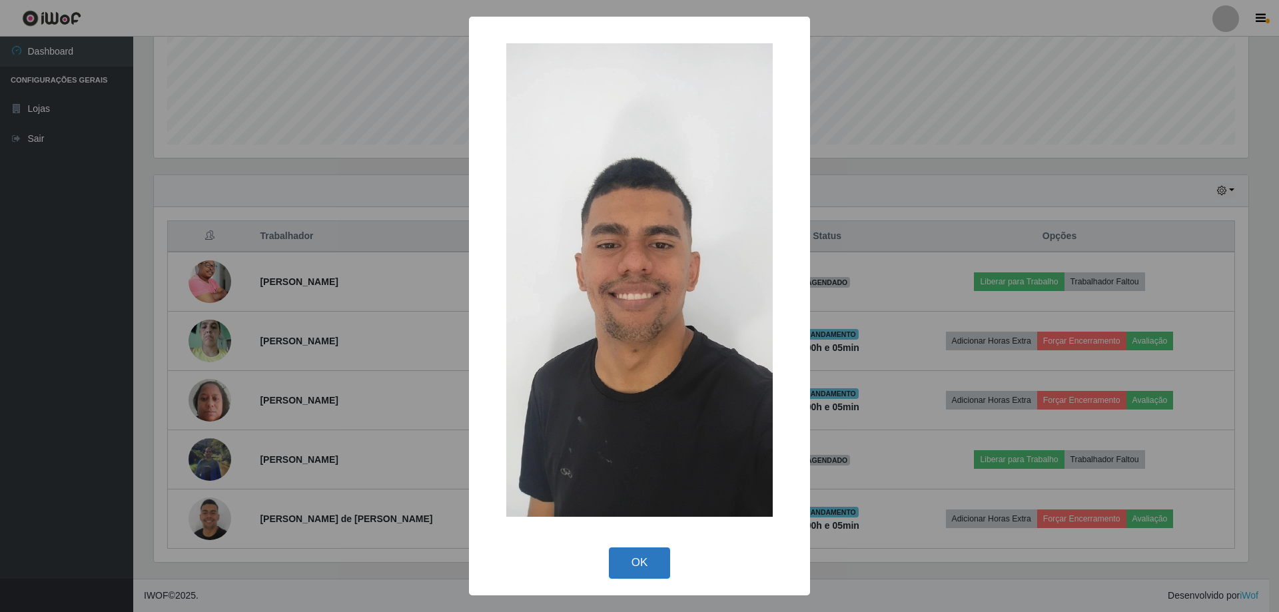
click at [652, 563] on button "OK" at bounding box center [640, 562] width 62 height 31
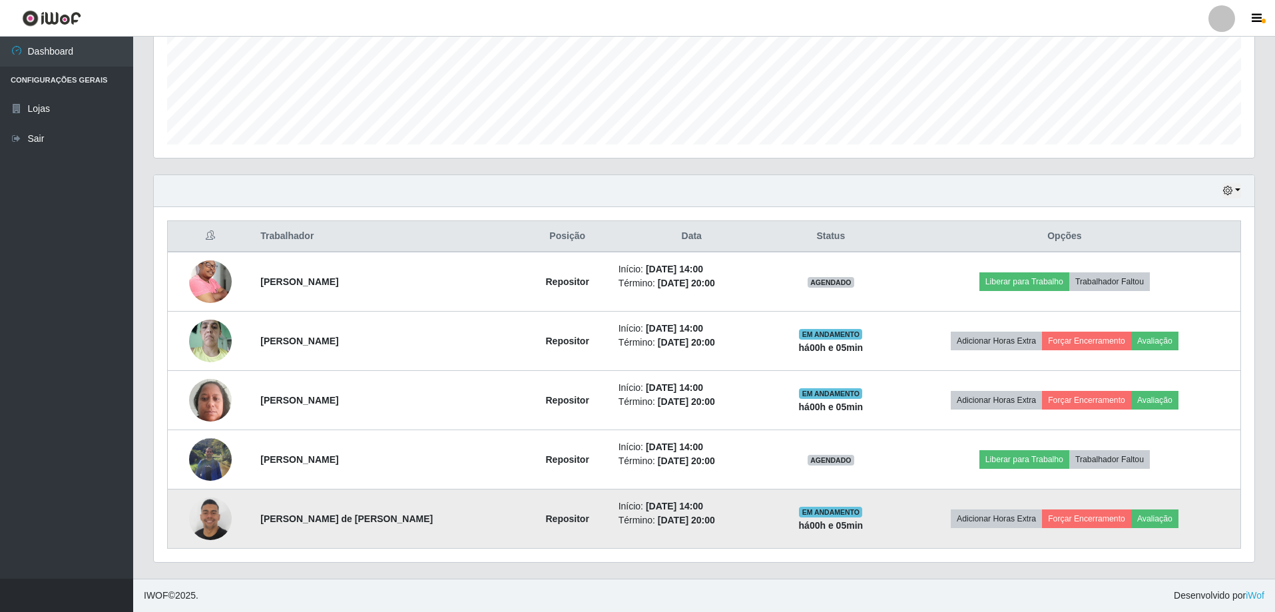
click at [215, 531] on img at bounding box center [210, 519] width 43 height 76
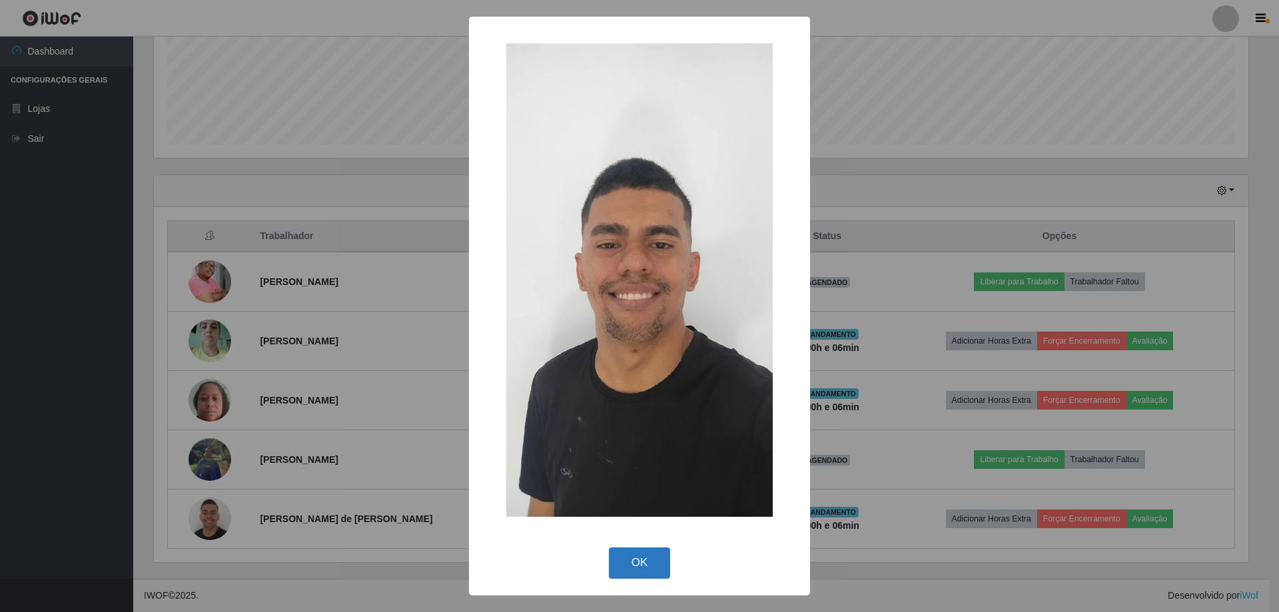
click at [637, 562] on button "OK" at bounding box center [640, 562] width 62 height 31
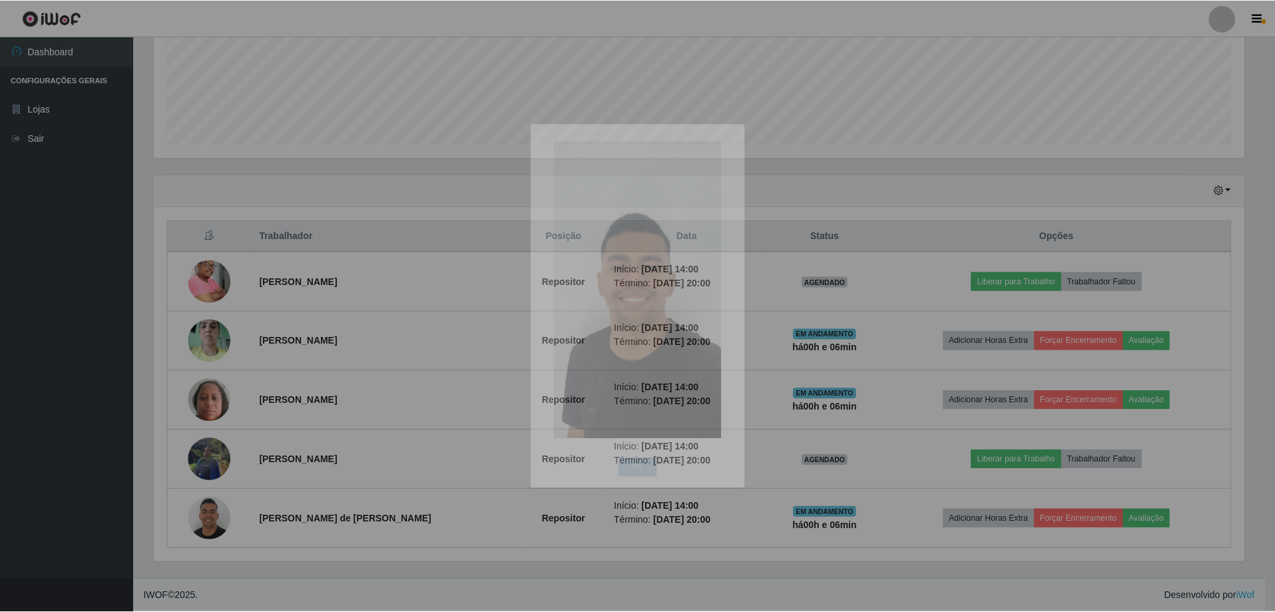
scroll to position [276, 1101]
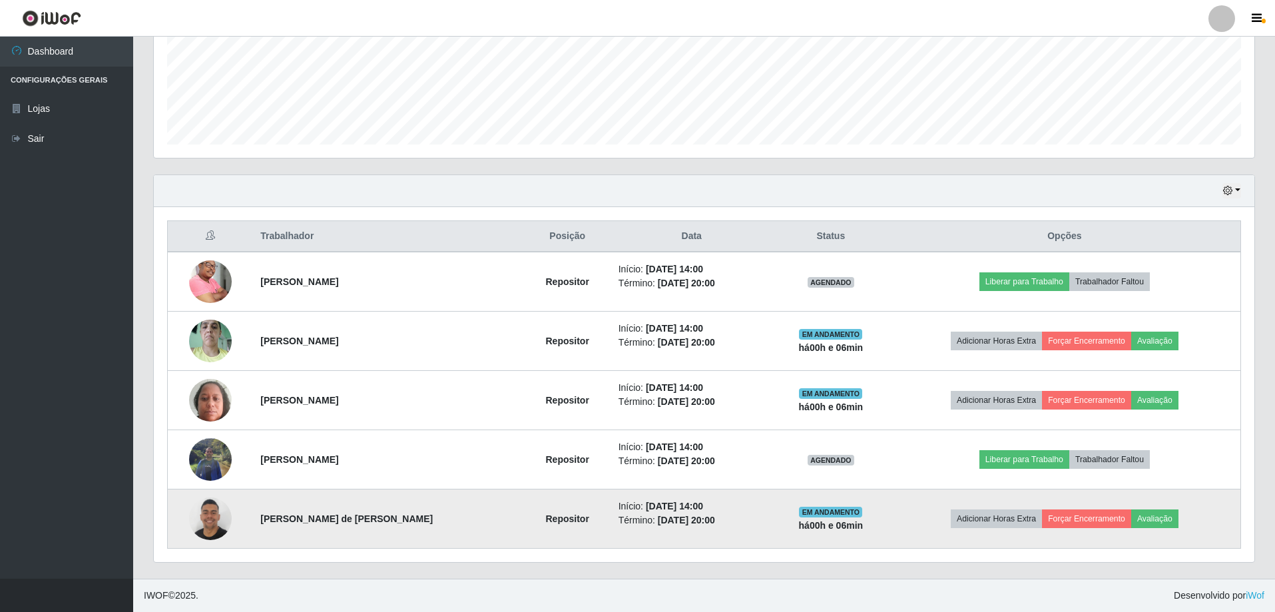
click at [199, 519] on img at bounding box center [210, 519] width 43 height 76
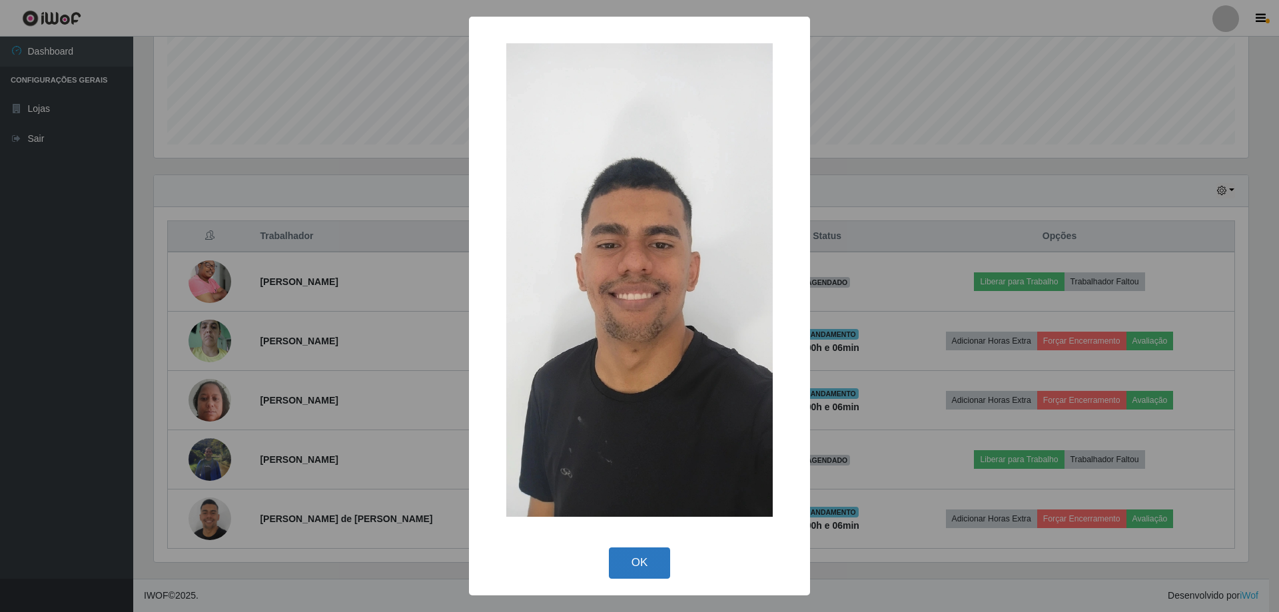
click at [624, 551] on button "OK" at bounding box center [640, 562] width 62 height 31
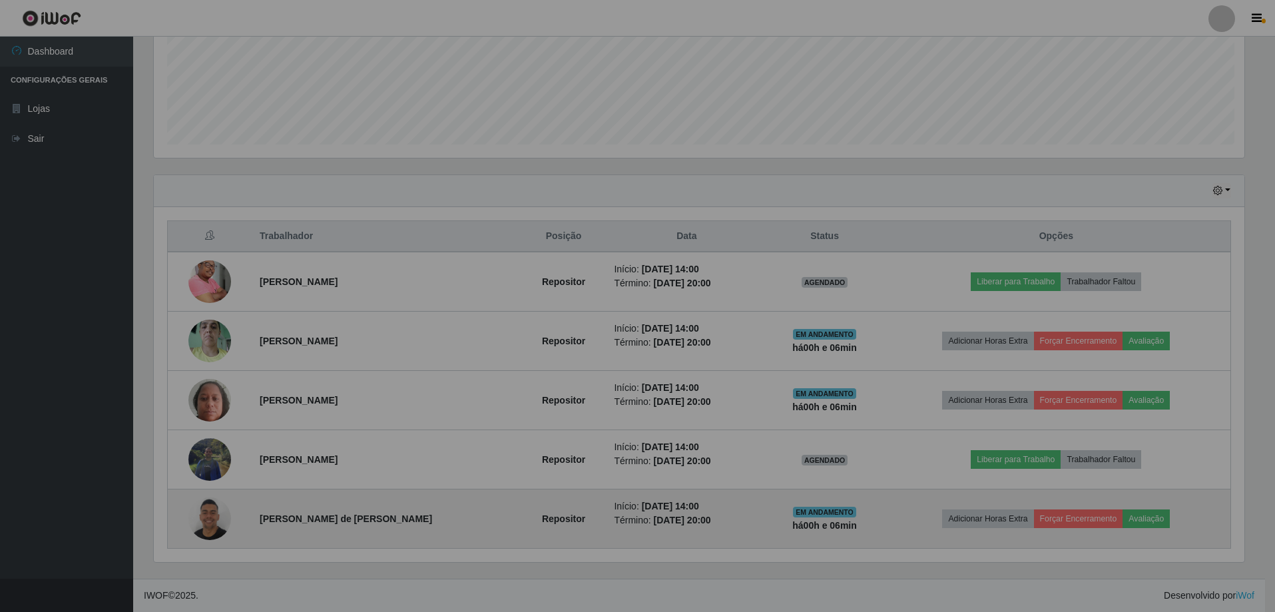
scroll to position [276, 1101]
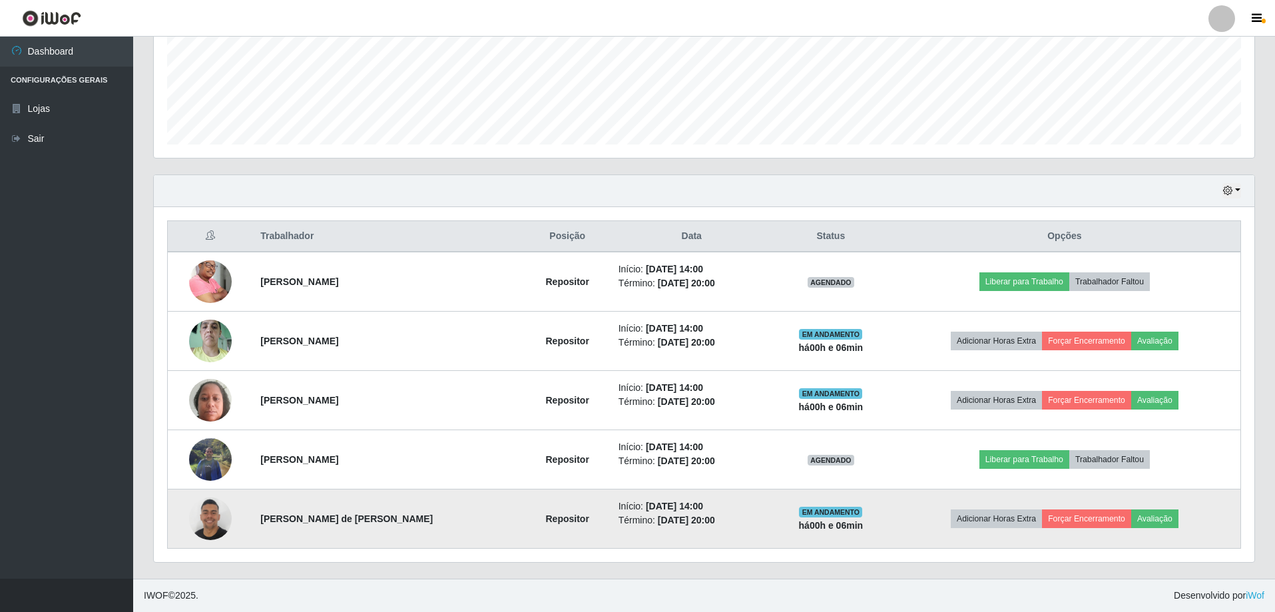
click at [212, 527] on img at bounding box center [210, 519] width 43 height 76
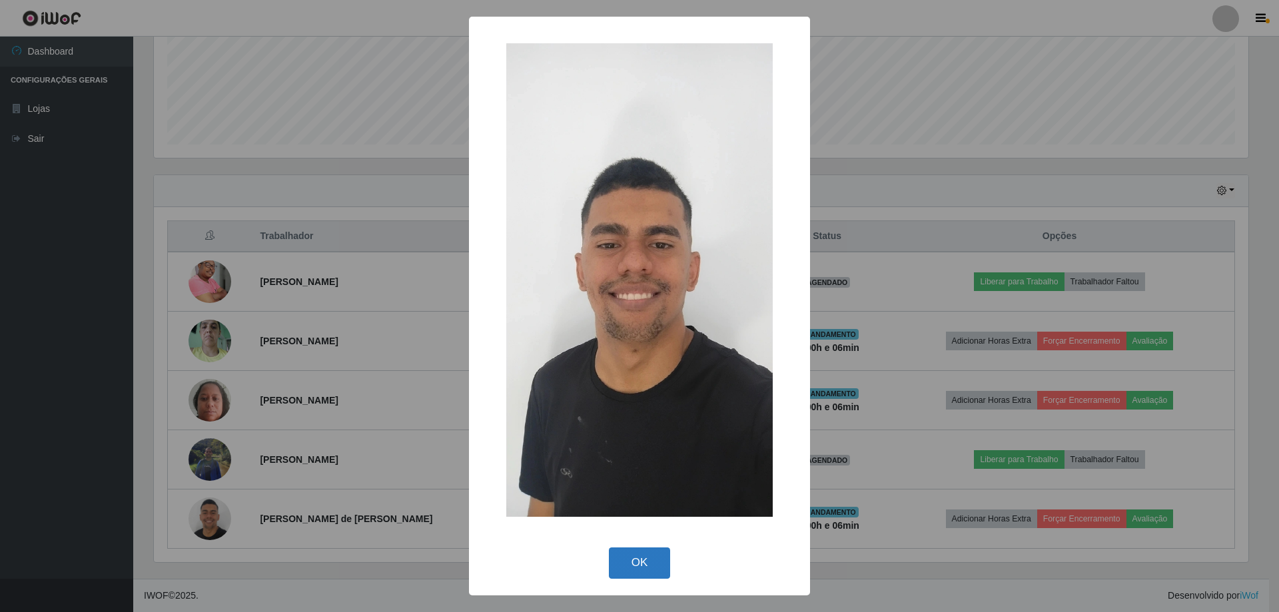
click at [649, 556] on button "OK" at bounding box center [640, 562] width 62 height 31
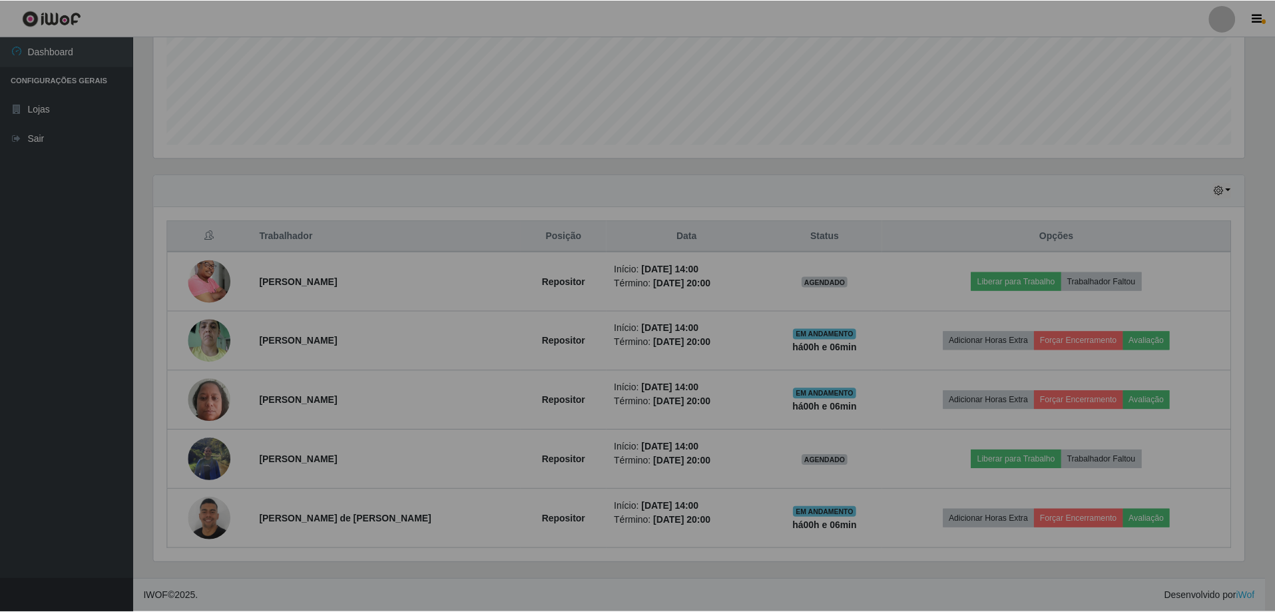
scroll to position [276, 1101]
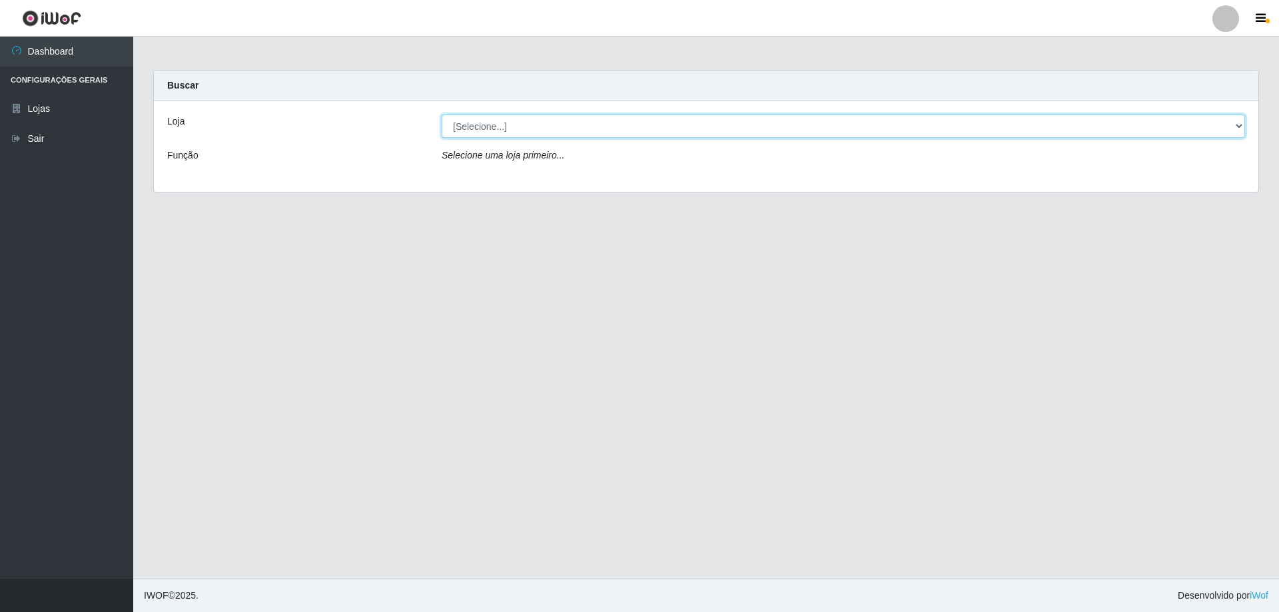
click at [519, 131] on select "[Selecione...] Atacado Vem - [STREET_ADDRESS]" at bounding box center [843, 126] width 803 height 23
select select "461"
click at [442, 115] on select "[Selecione...] Atacado Vem - [STREET_ADDRESS]" at bounding box center [843, 126] width 803 height 23
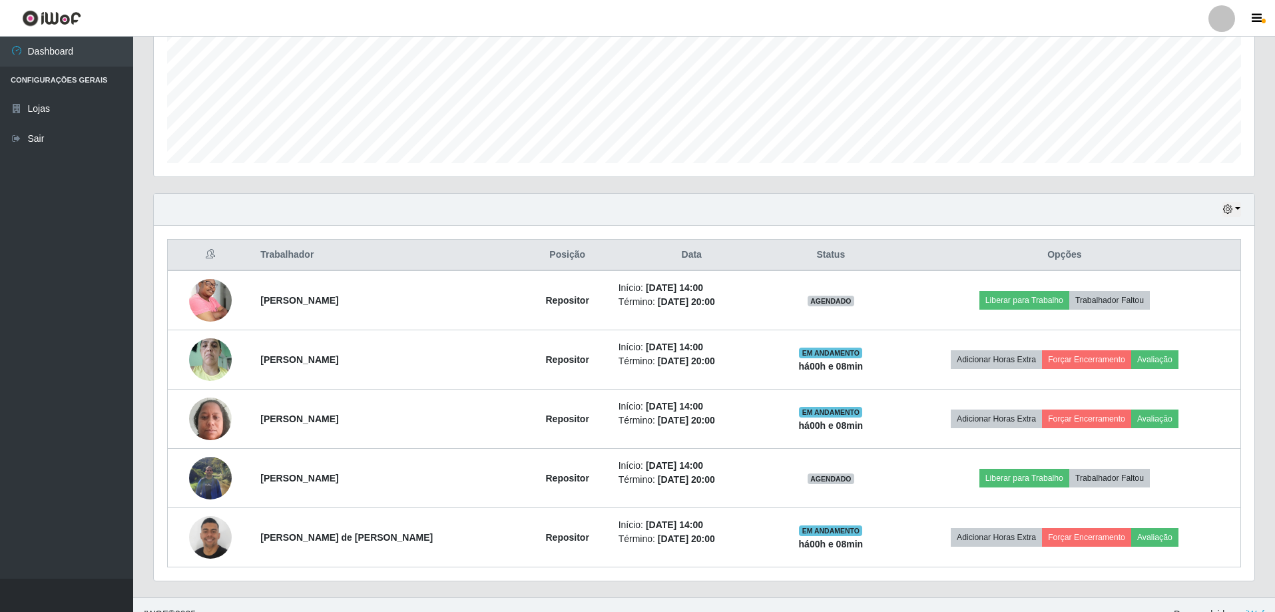
scroll to position [332, 0]
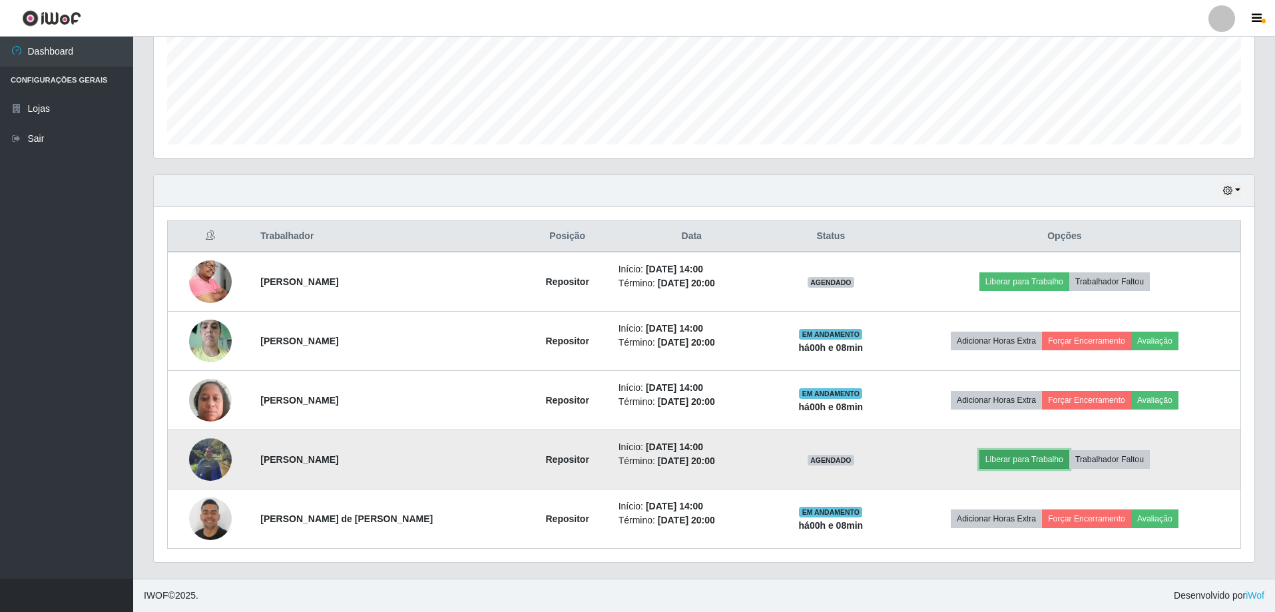
click at [1000, 456] on button "Liberar para Trabalho" at bounding box center [1025, 459] width 90 height 19
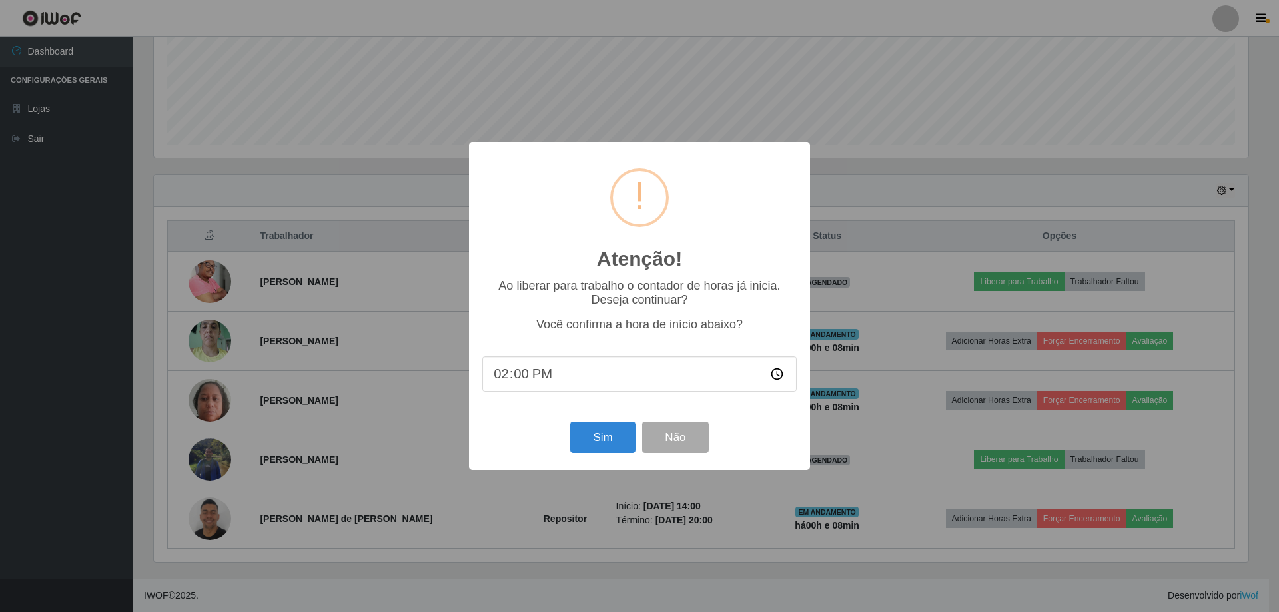
click at [516, 375] on input "14:00" at bounding box center [639, 373] width 314 height 35
type input "14:10"
click at [578, 436] on button "Sim" at bounding box center [602, 437] width 65 height 31
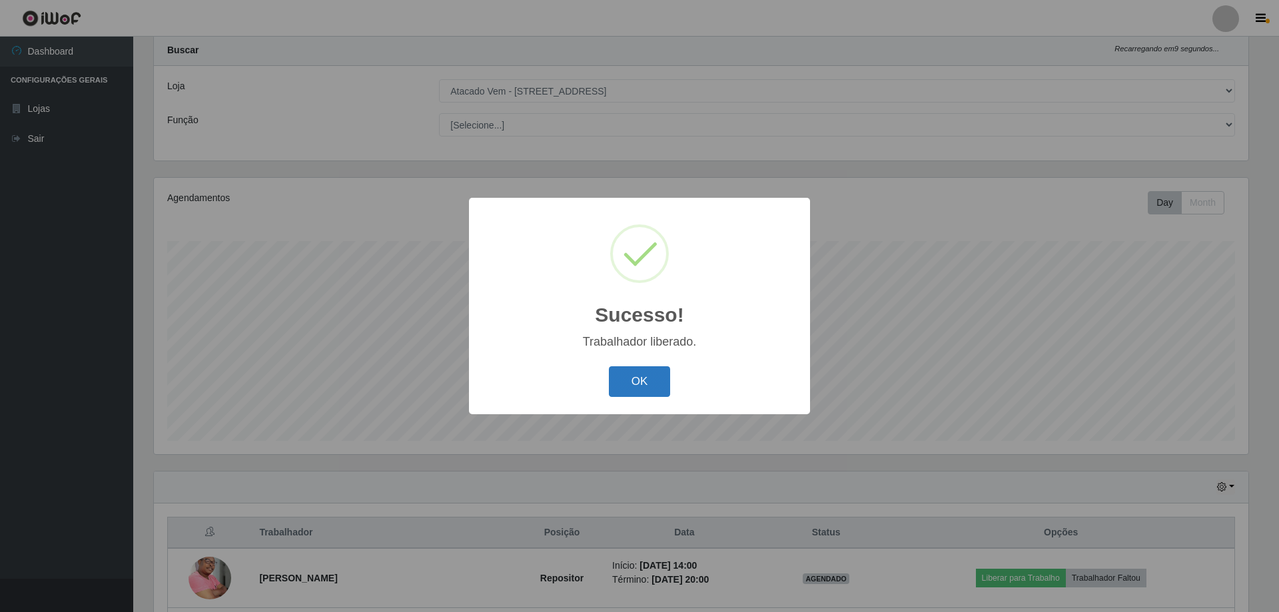
click at [651, 376] on button "OK" at bounding box center [640, 381] width 62 height 31
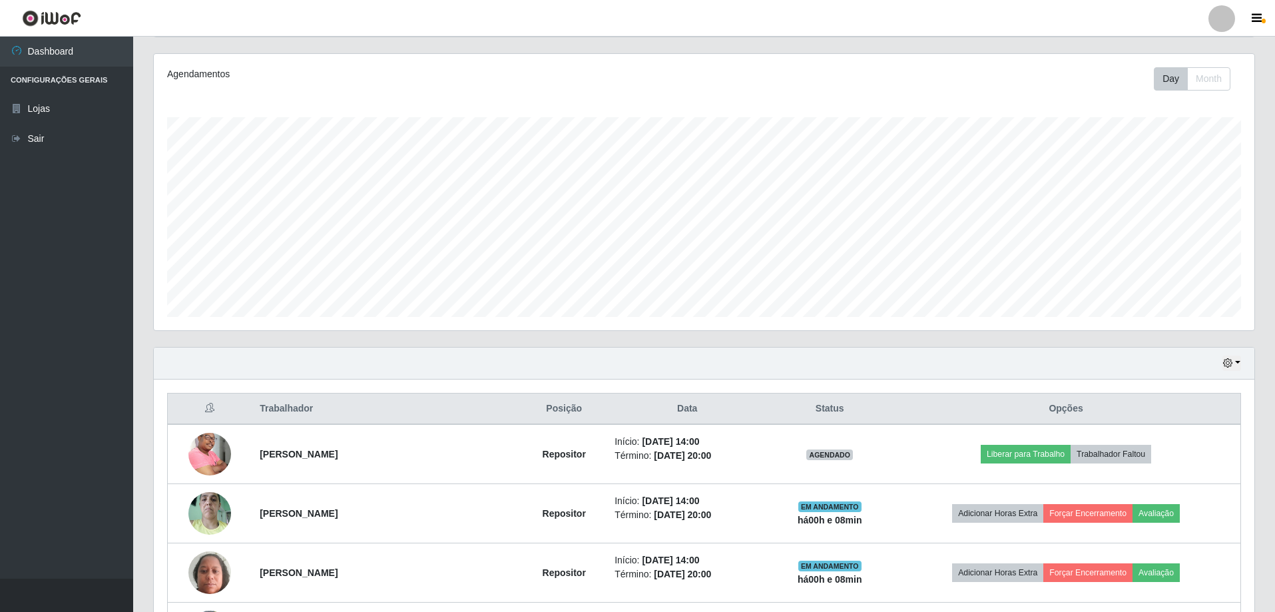
scroll to position [332, 0]
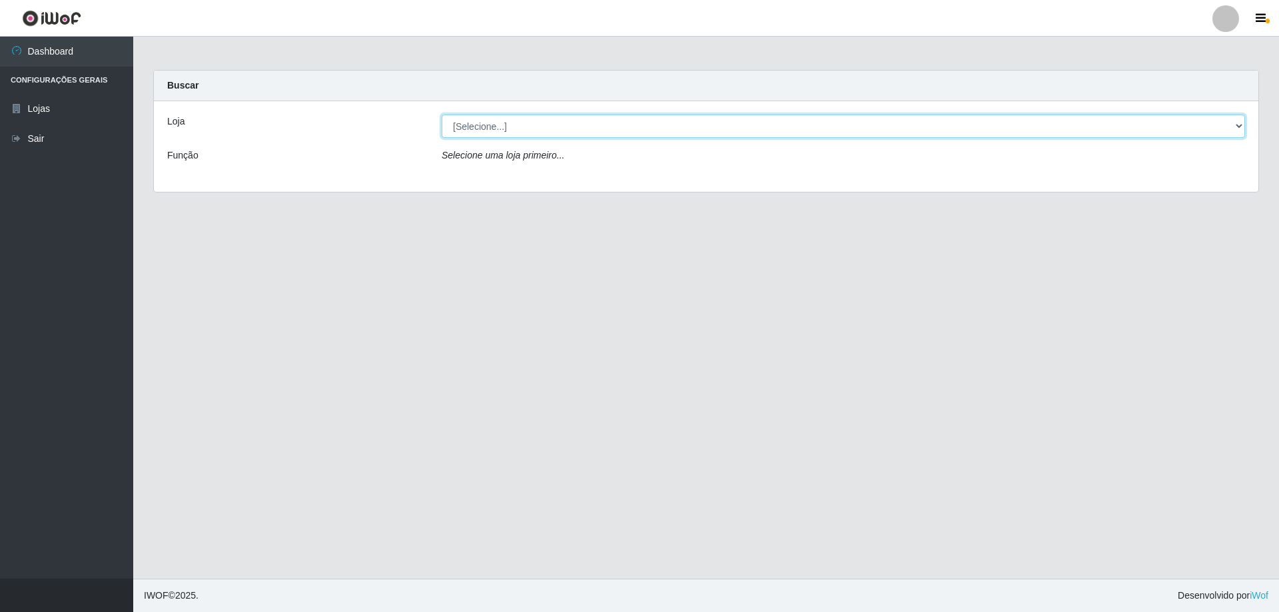
click at [527, 115] on select "[Selecione...] Atacado Vem - [STREET_ADDRESS]" at bounding box center [843, 126] width 803 height 23
select select "461"
click at [442, 115] on select "[Selecione...] Atacado Vem - [STREET_ADDRESS]" at bounding box center [843, 126] width 803 height 23
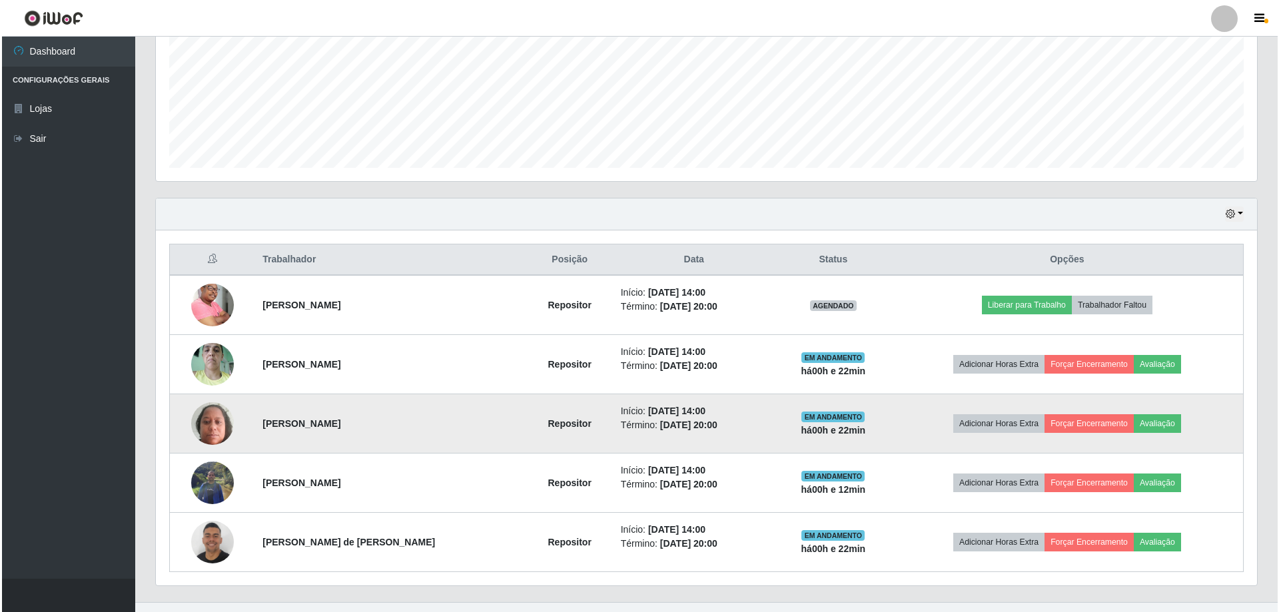
scroll to position [332, 0]
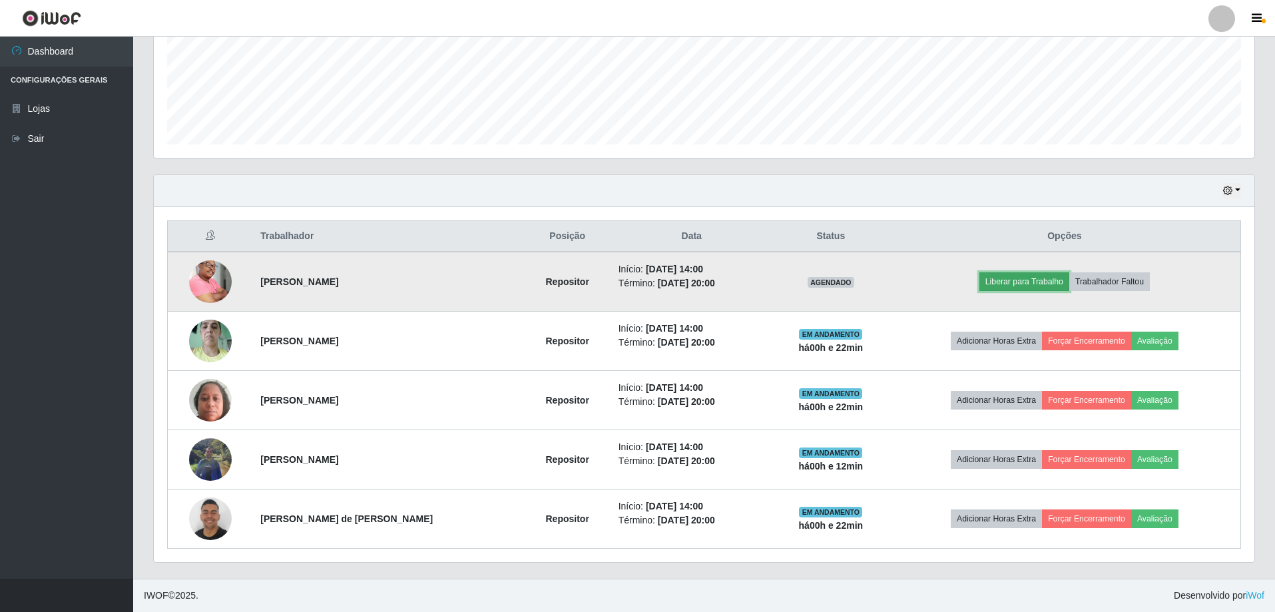
click at [1026, 279] on button "Liberar para Trabalho" at bounding box center [1025, 281] width 90 height 19
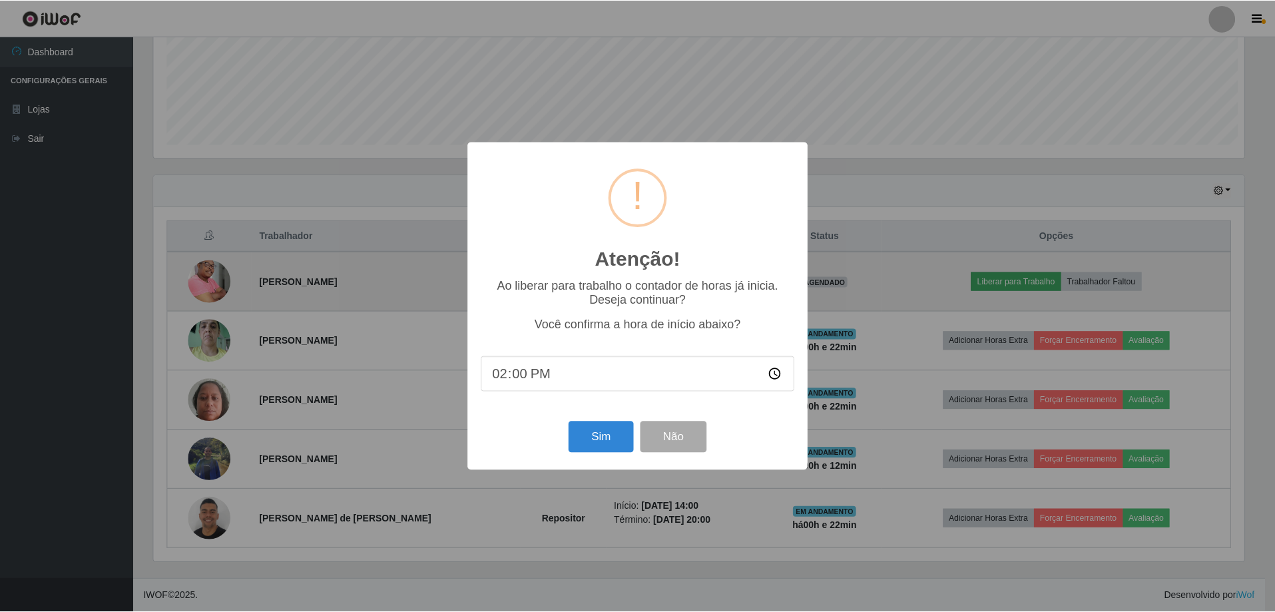
scroll to position [276, 1094]
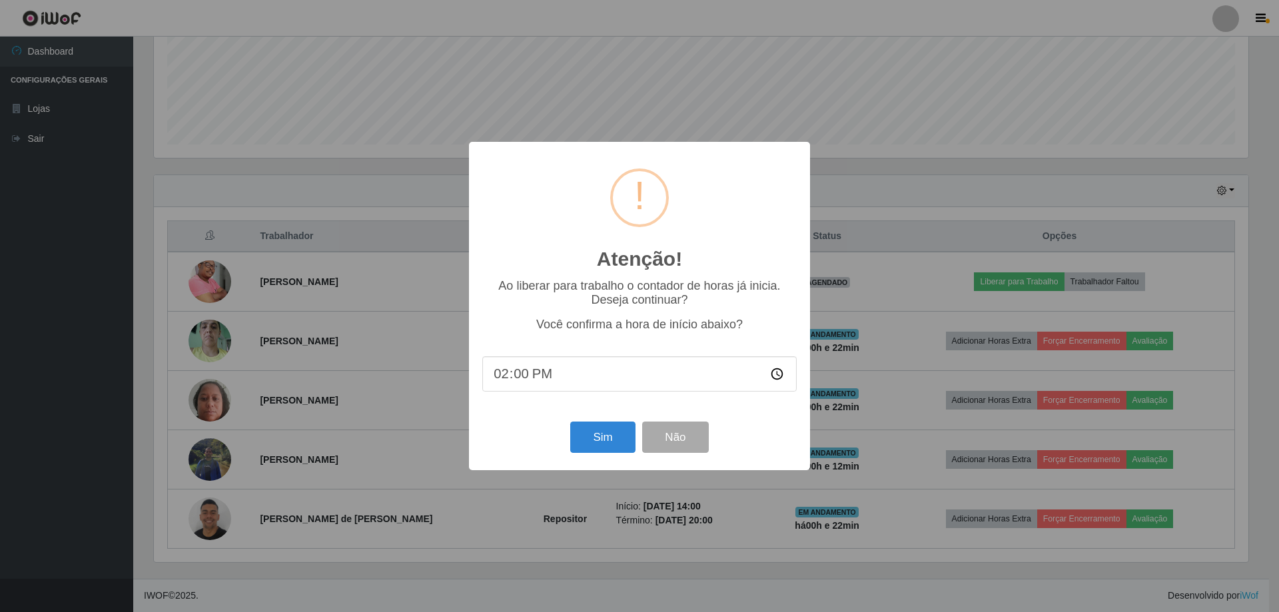
click at [521, 378] on input "14:00" at bounding box center [639, 373] width 314 height 35
type input "14:22"
click at [600, 444] on button "Sim" at bounding box center [602, 437] width 65 height 31
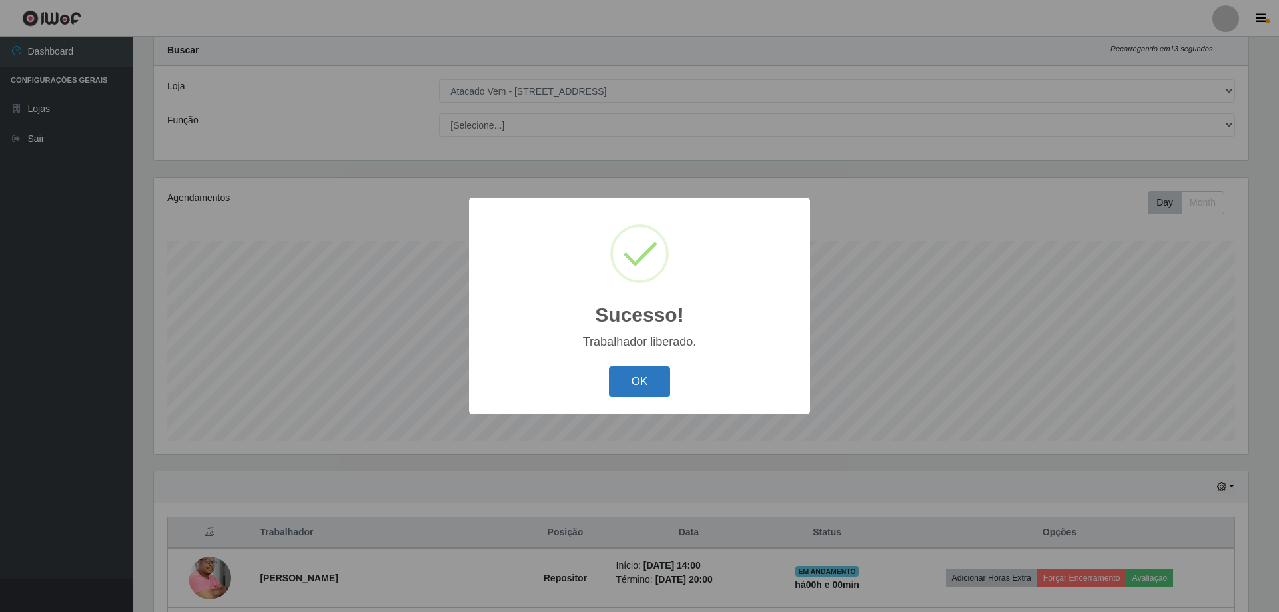
click at [614, 388] on button "OK" at bounding box center [640, 381] width 62 height 31
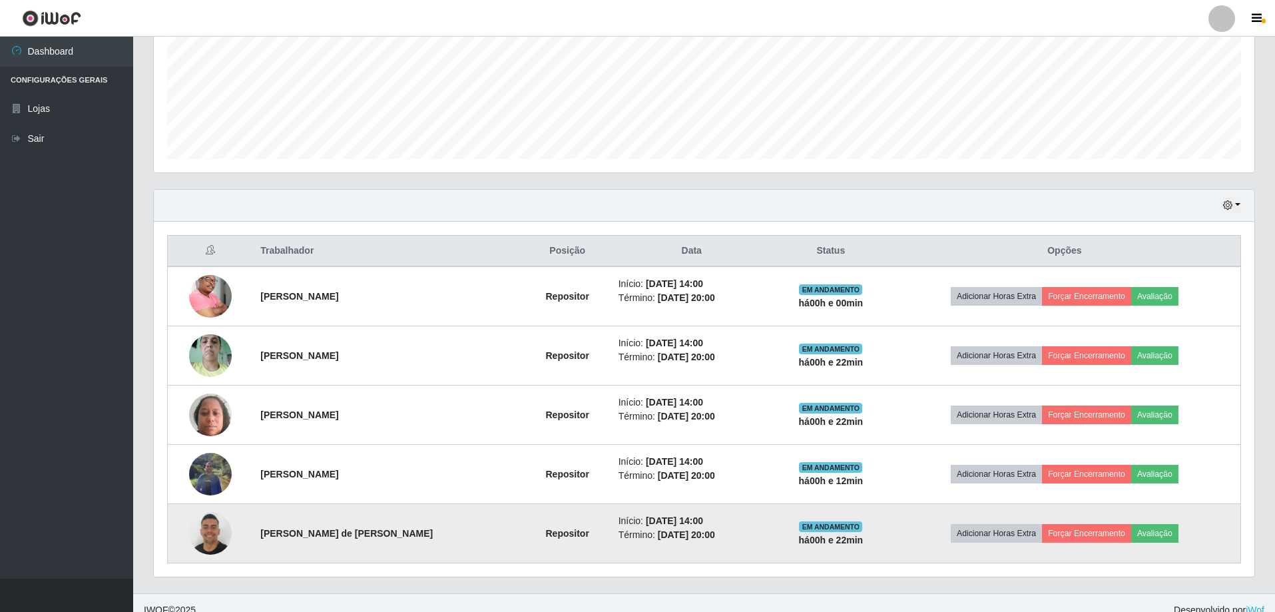
scroll to position [332, 0]
